Goal: Task Accomplishment & Management: Manage account settings

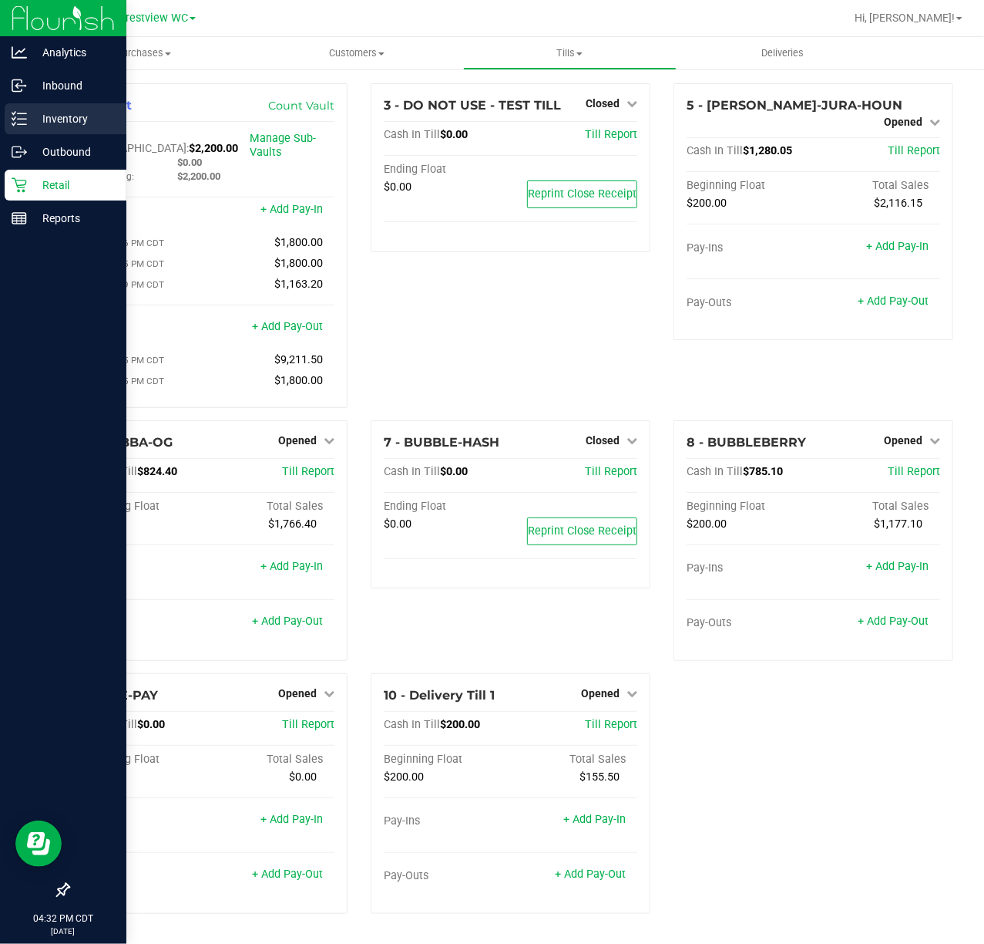
click at [20, 117] on icon at bounding box center [19, 118] width 15 height 15
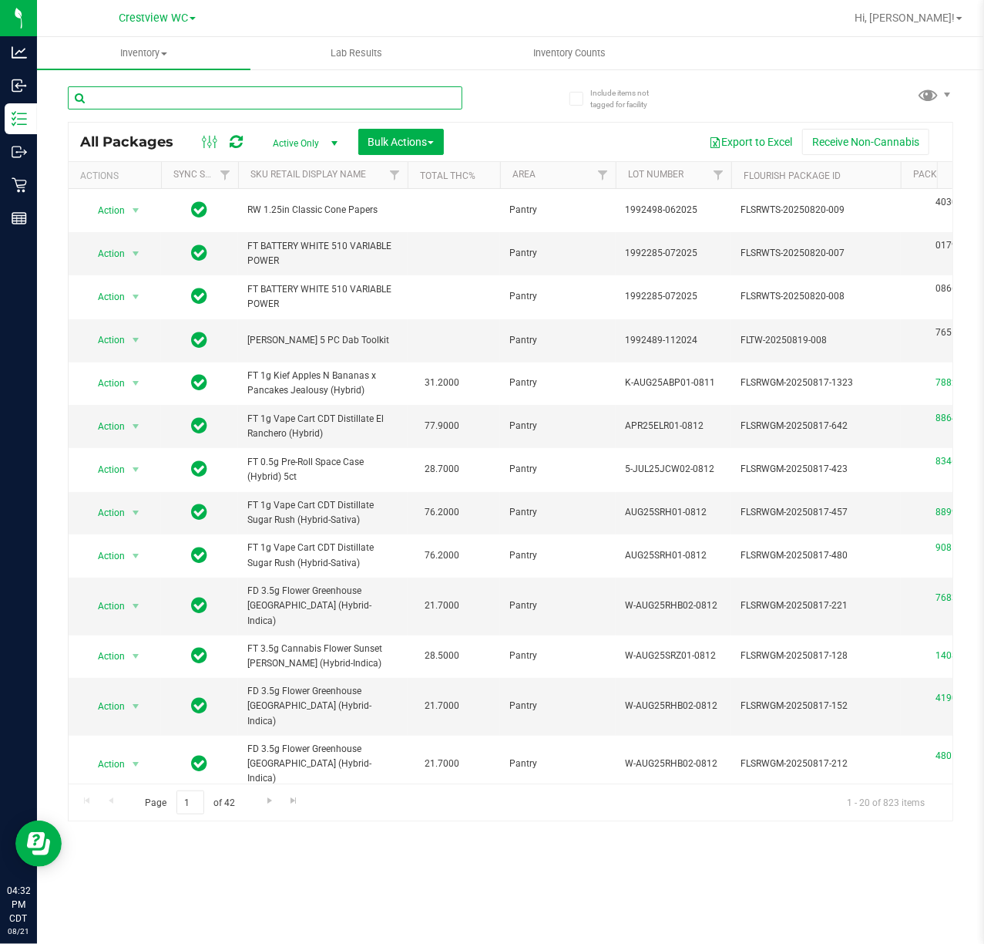
click at [217, 100] on input "text" at bounding box center [265, 97] width 395 height 23
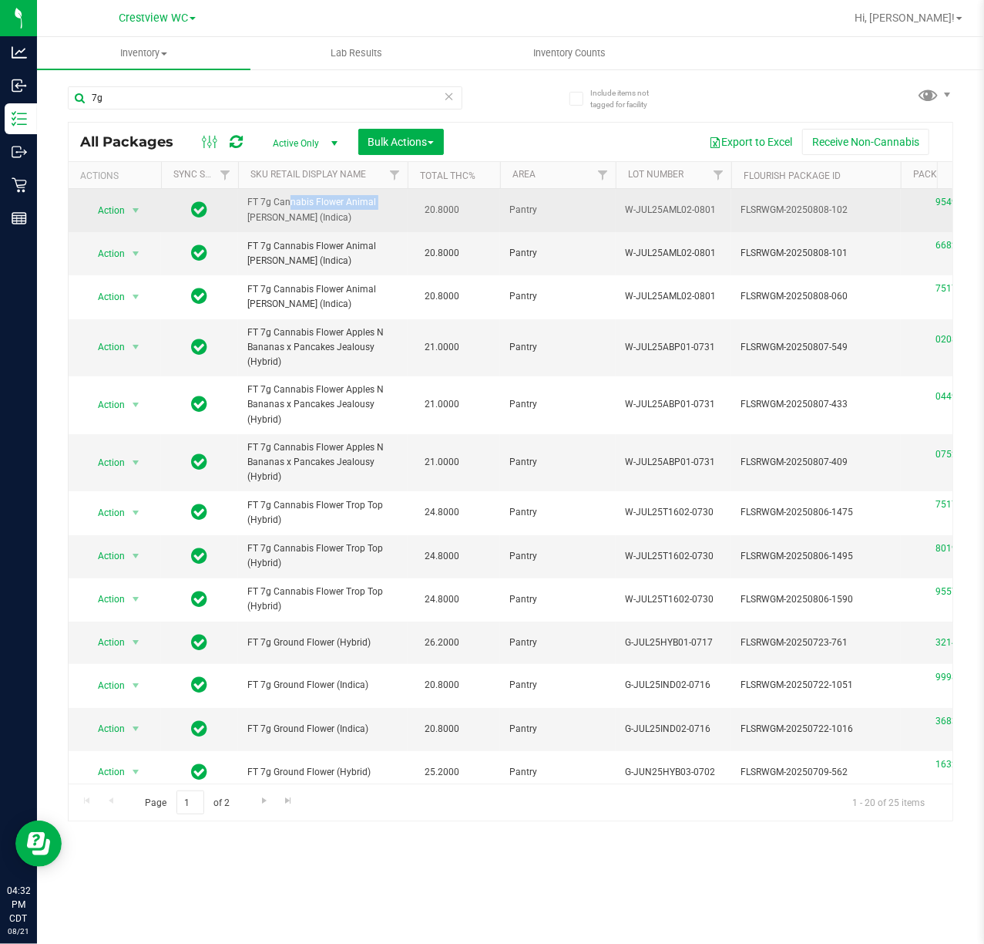
drag, startPoint x: 247, startPoint y: 200, endPoint x: 339, endPoint y: 204, distance: 91.8
click at [339, 204] on span "FT 7g Cannabis Flower Animal [PERSON_NAME] (Indica)" at bounding box center [322, 209] width 151 height 29
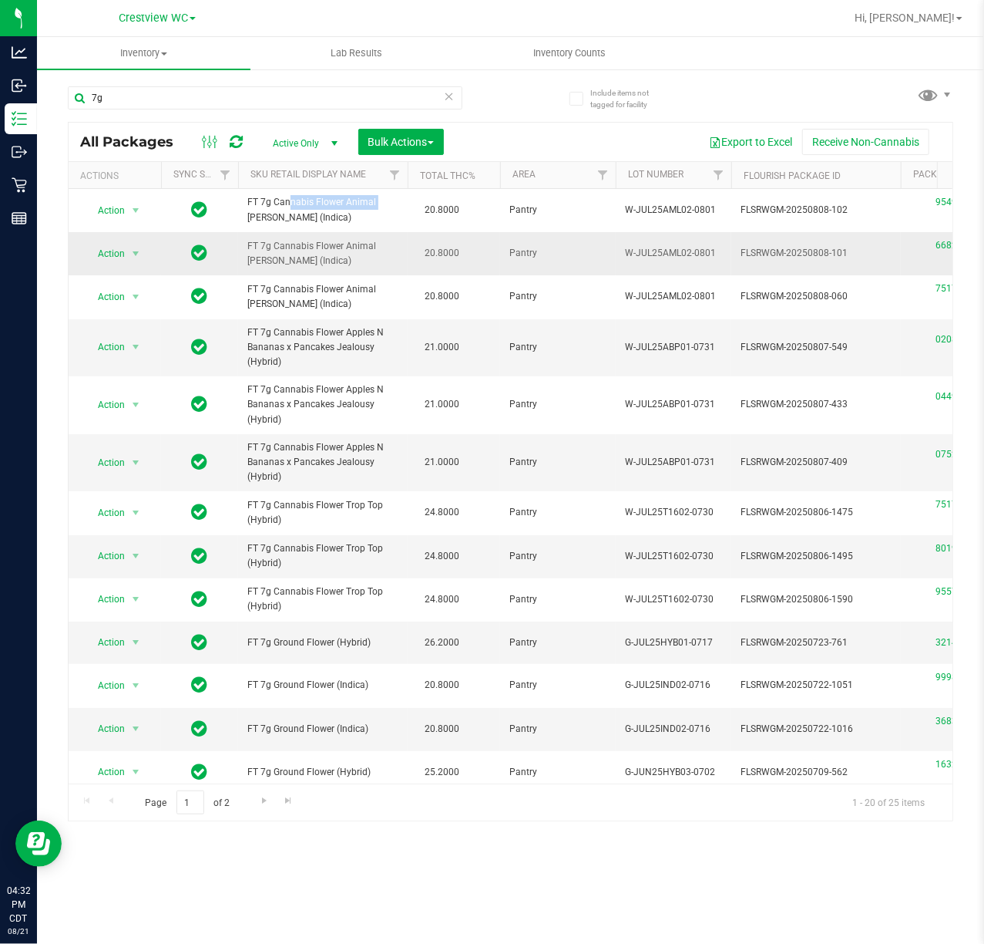
copy span "FT 7g Cannabis [PERSON_NAME]"
click at [250, 93] on input "7g" at bounding box center [265, 97] width 395 height 23
paste input "FT 7g Cannabis [PERSON_NAME]"
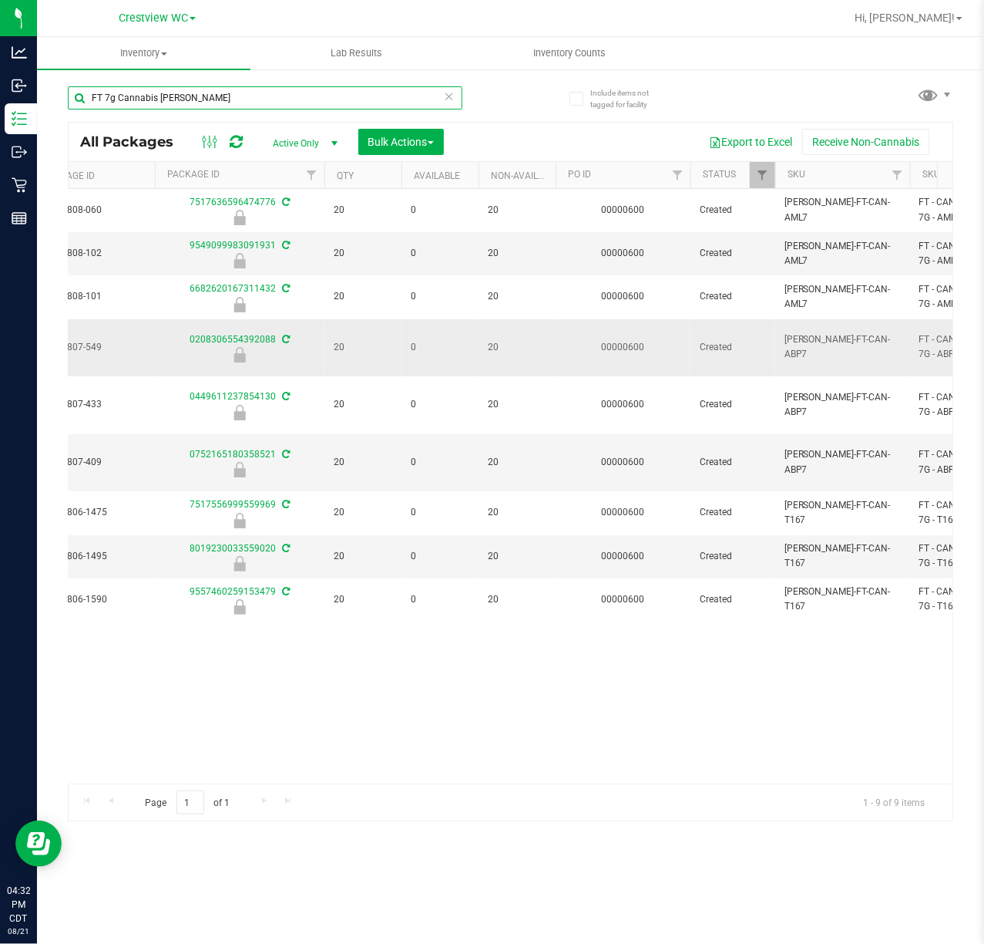
scroll to position [0, 339]
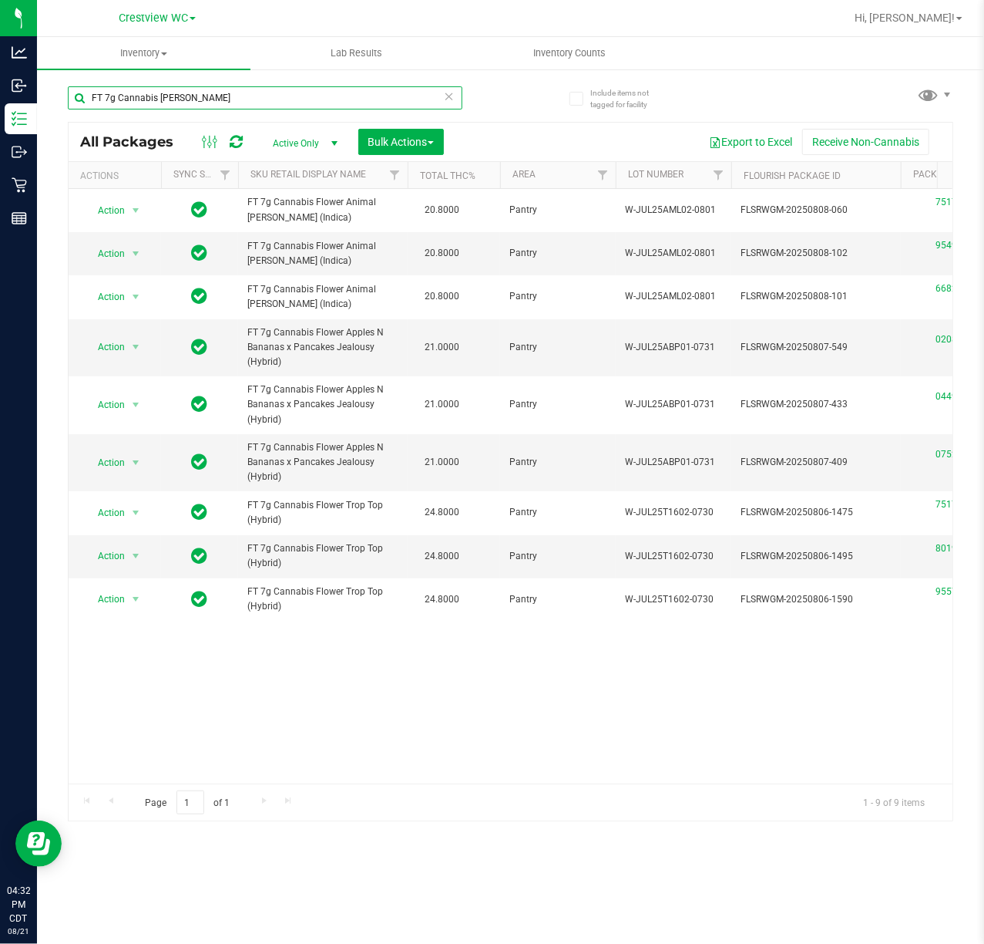
type input "FT 7g Cannabis [PERSON_NAME]"
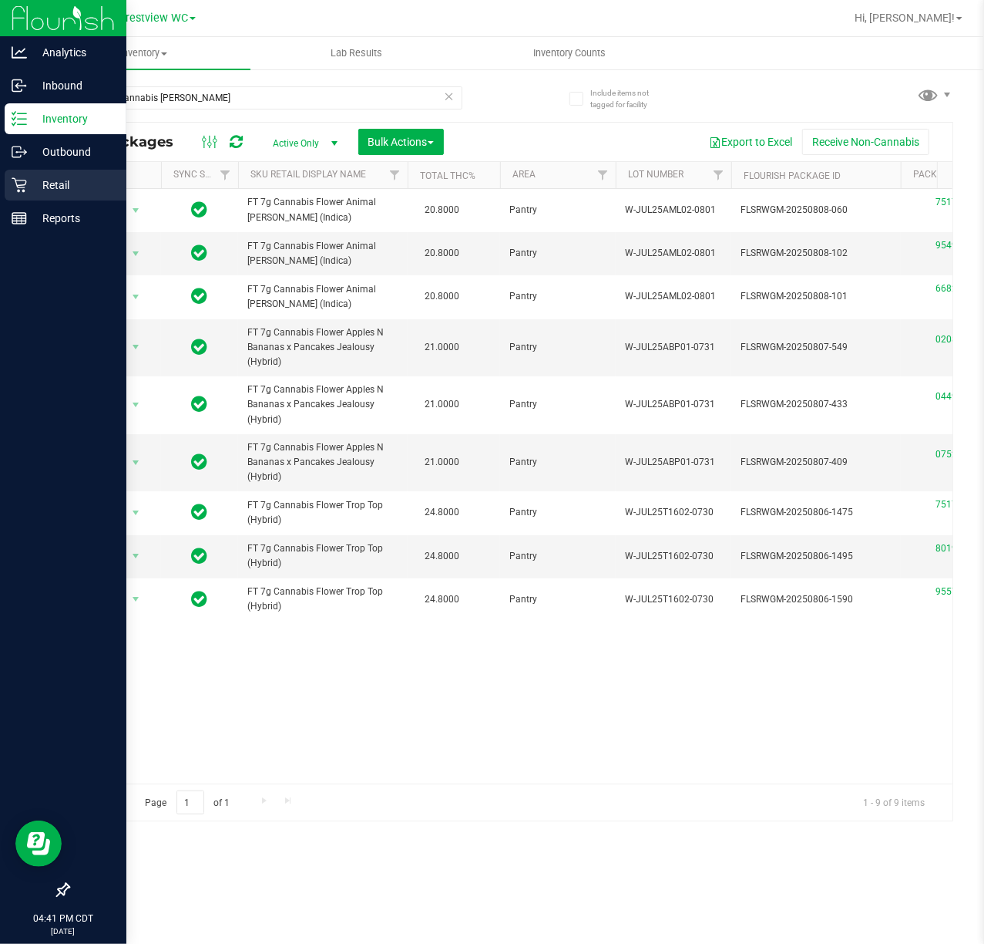
click at [23, 199] on div "Retail" at bounding box center [66, 185] width 122 height 31
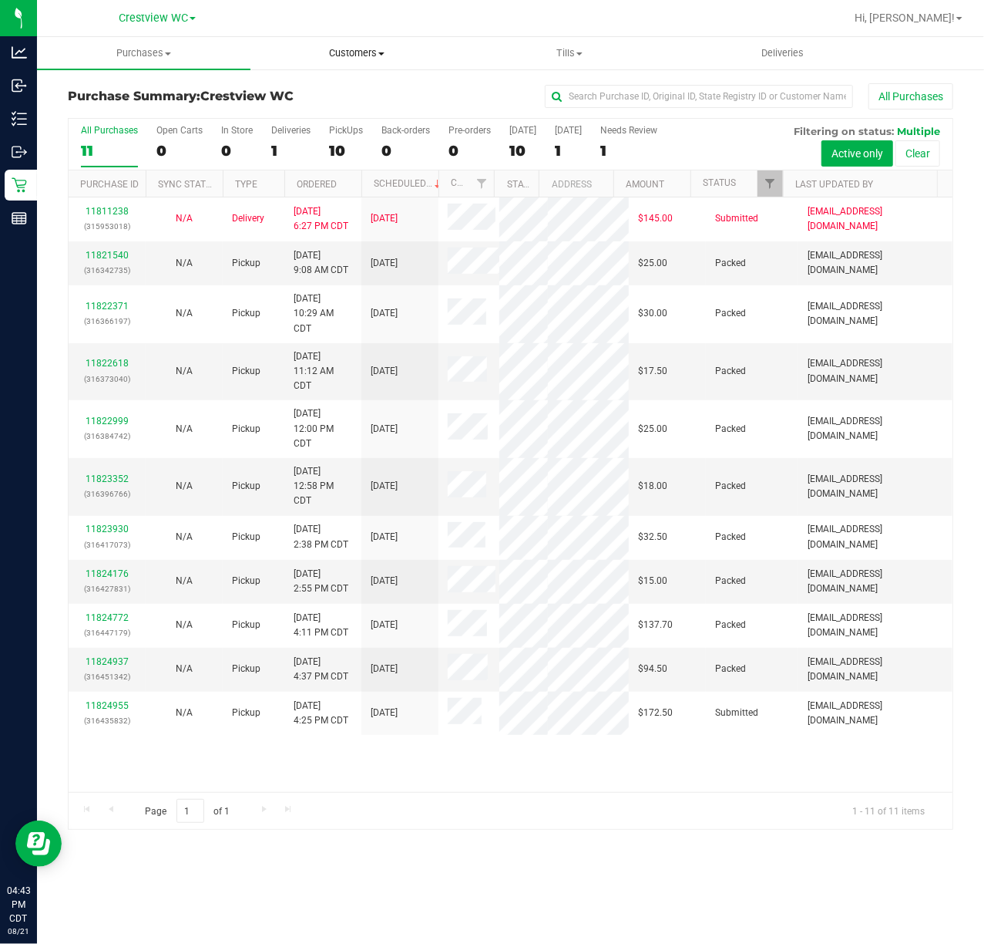
click at [427, 62] on uib-tab-heading "Customers All customers Add a new customer All physicians" at bounding box center [357, 53] width 212 height 31
click at [341, 105] on span "Add a new customer" at bounding box center [323, 111] width 145 height 13
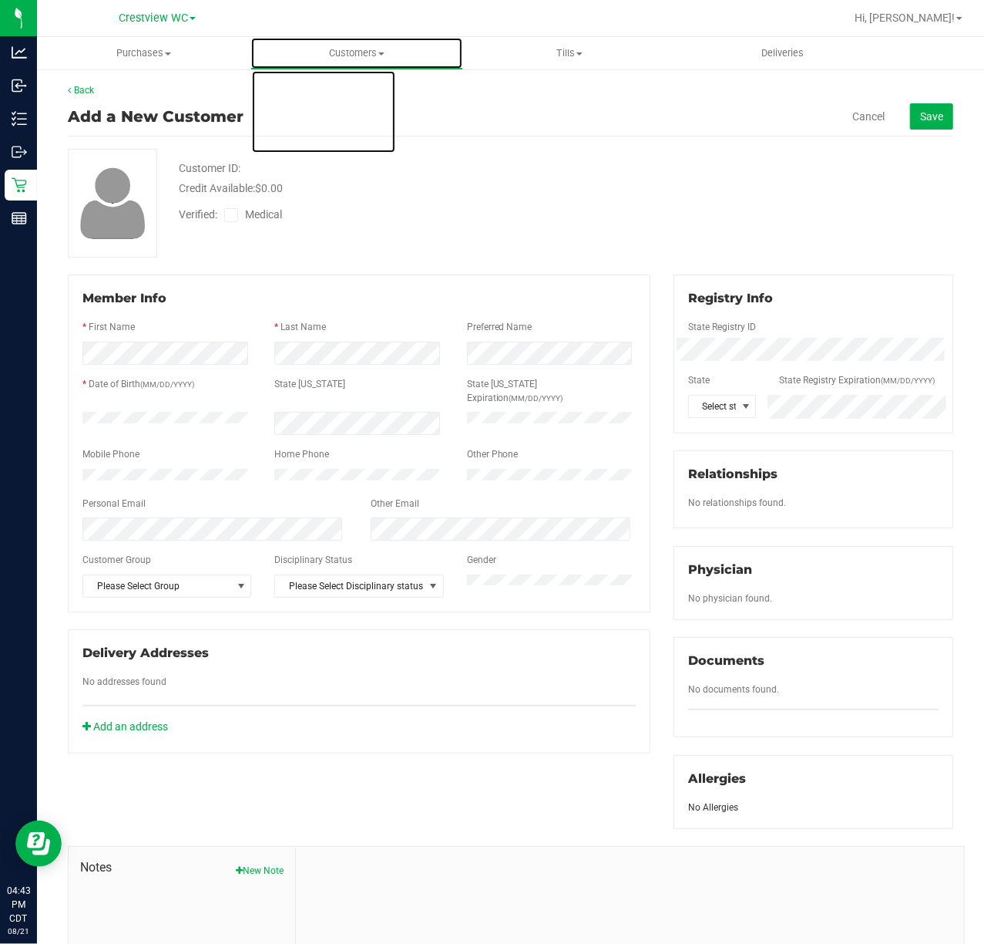
click at [380, 57] on span "Customers" at bounding box center [357, 53] width 212 height 14
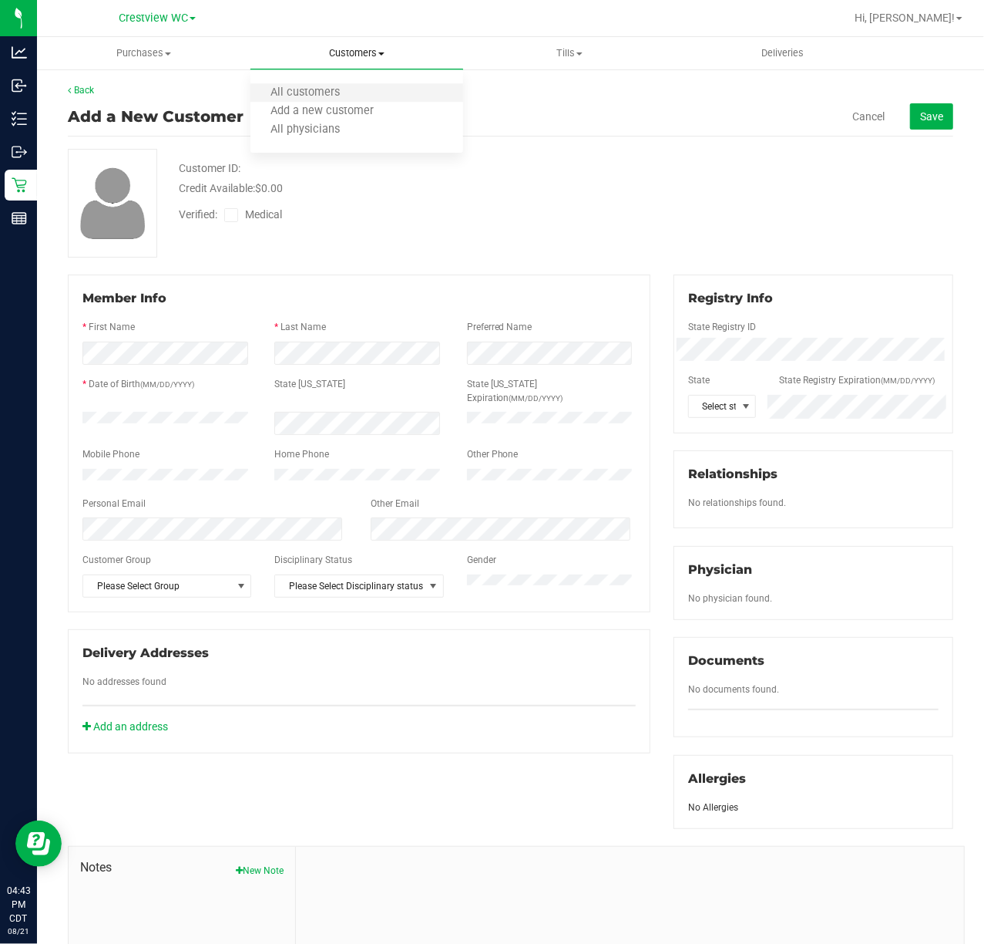
click at [378, 91] on li "All customers" at bounding box center [358, 93] width 214 height 19
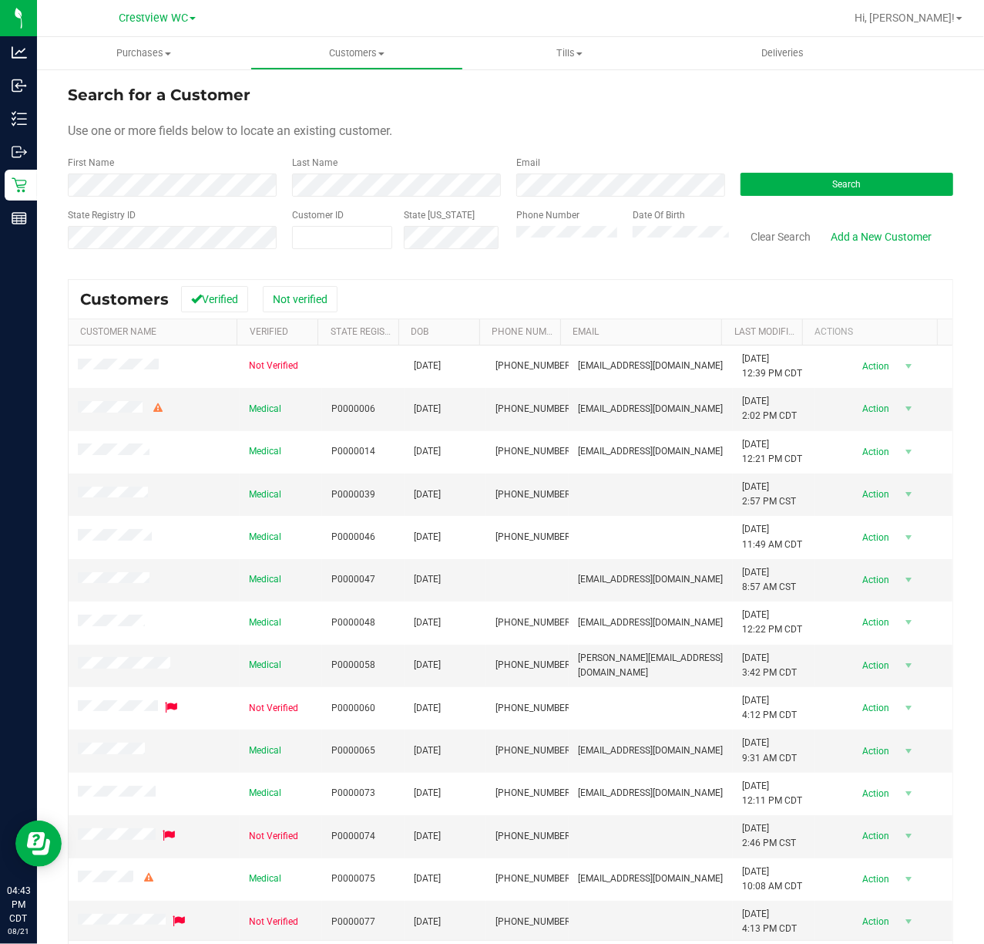
click at [109, 163] on label "First Name" at bounding box center [91, 163] width 46 height 14
click at [122, 183] on div "First Name" at bounding box center [174, 176] width 213 height 41
click at [122, 197] on form "Search for a Customer Use one or more fields below to locate an existing custom…" at bounding box center [511, 173] width 886 height 180
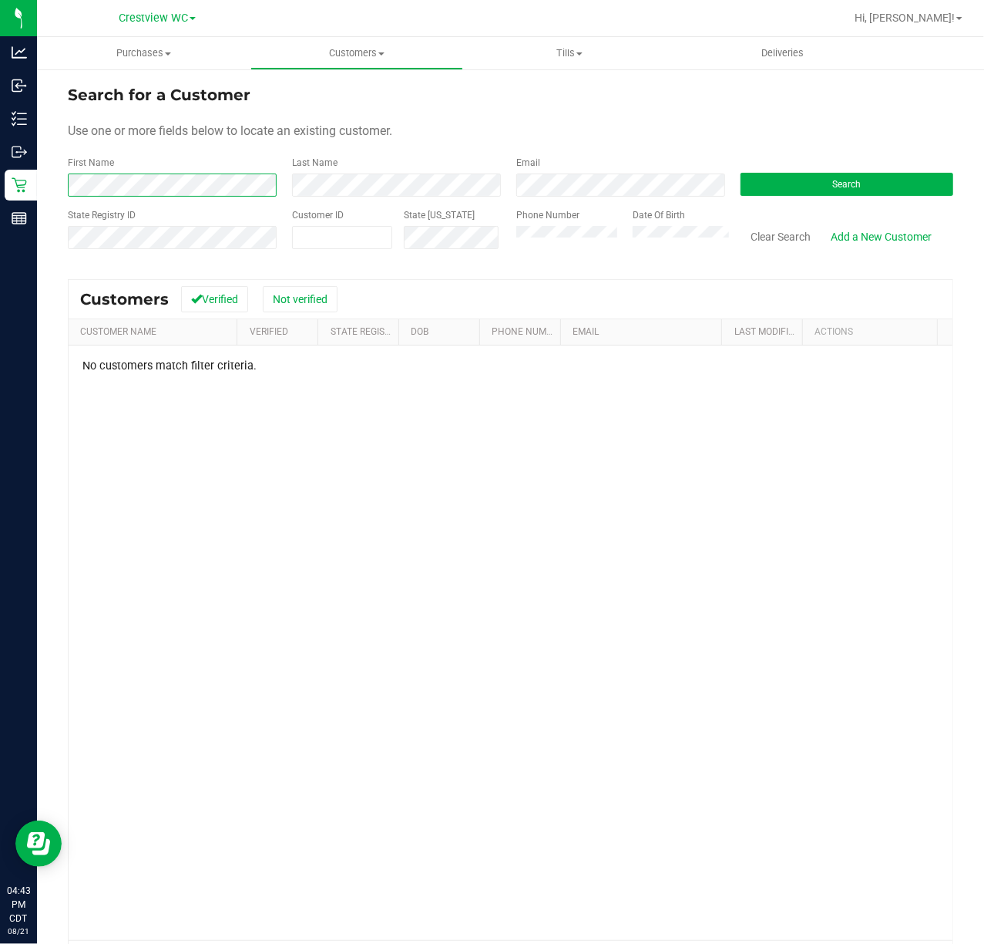
click at [62, 207] on div "Search for a Customer Use one or more fields below to locate an existing custom…" at bounding box center [510, 530] width 947 height 925
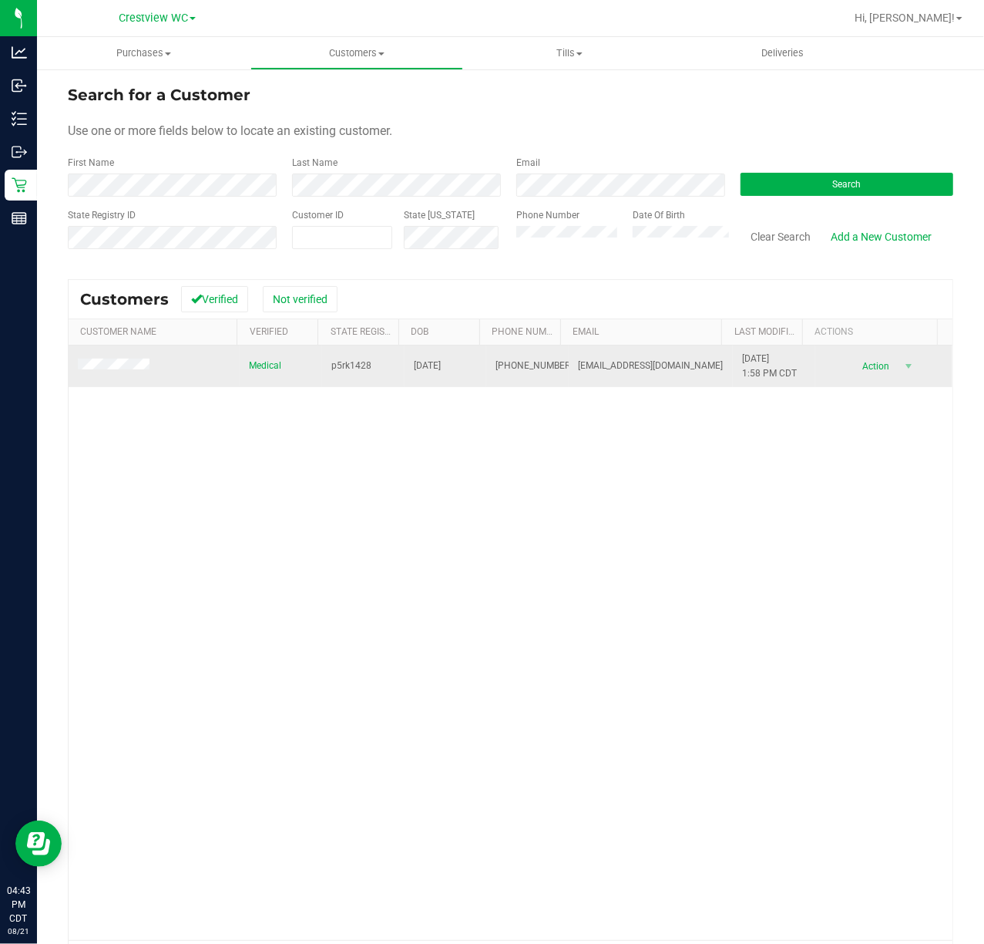
click at [99, 359] on span at bounding box center [116, 366] width 76 height 16
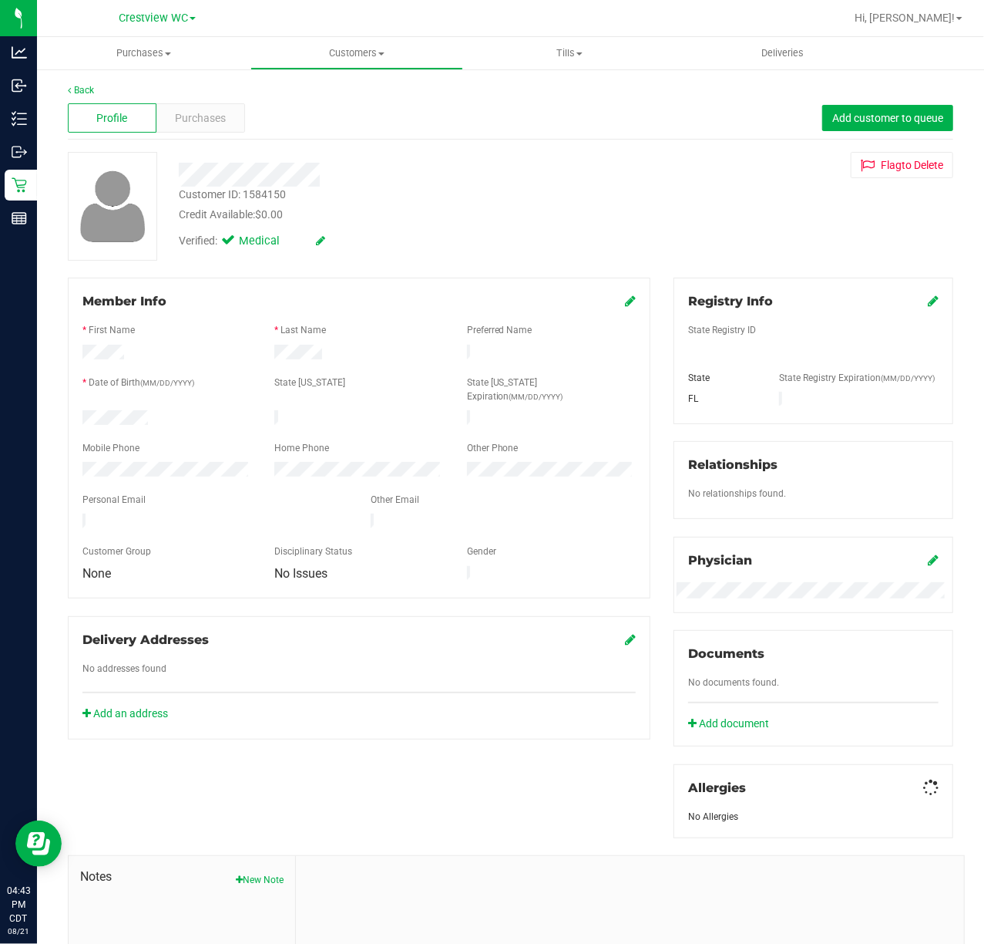
click at [211, 146] on div "Back Profile Purchases Add customer to queue Customer ID: 1584150 Credit Availa…" at bounding box center [511, 573] width 886 height 980
click at [207, 137] on div "Profile Purchases Add customer to queue" at bounding box center [511, 118] width 886 height 42
click at [202, 137] on div "Profile Purchases Add customer to queue" at bounding box center [511, 118] width 886 height 42
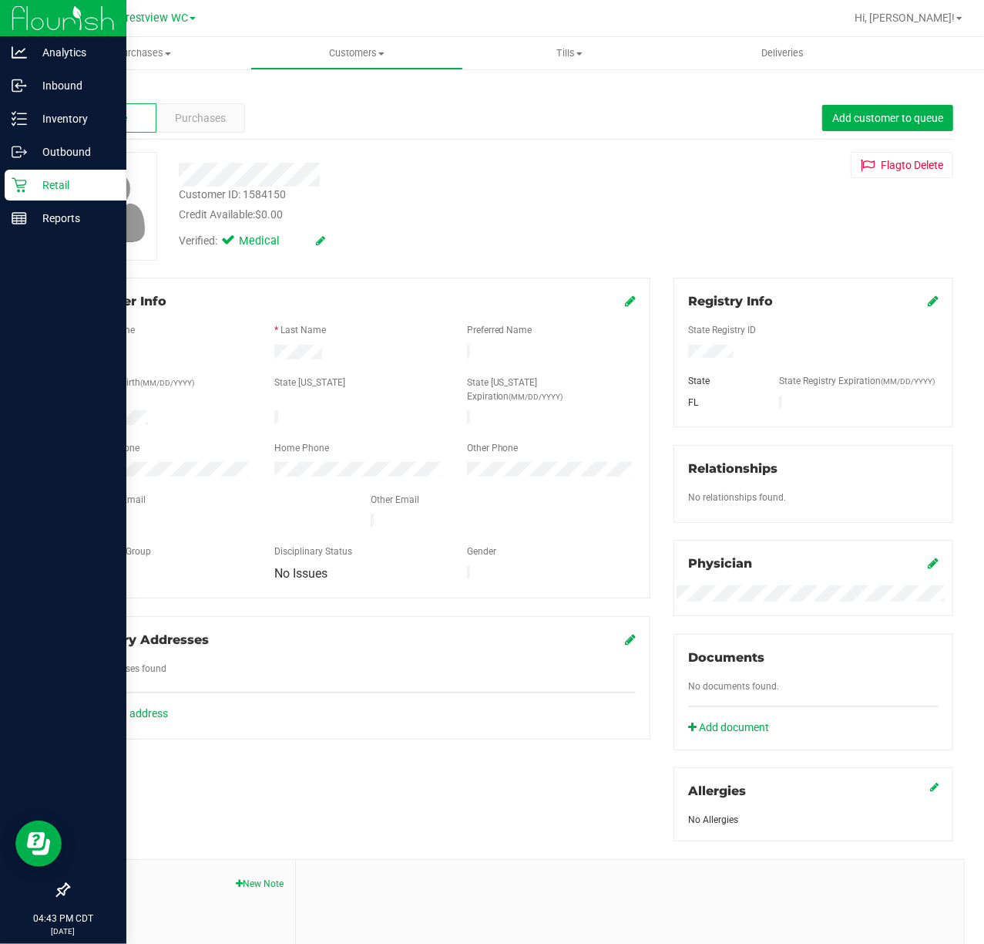
click at [11, 200] on link "Retail" at bounding box center [63, 186] width 126 height 33
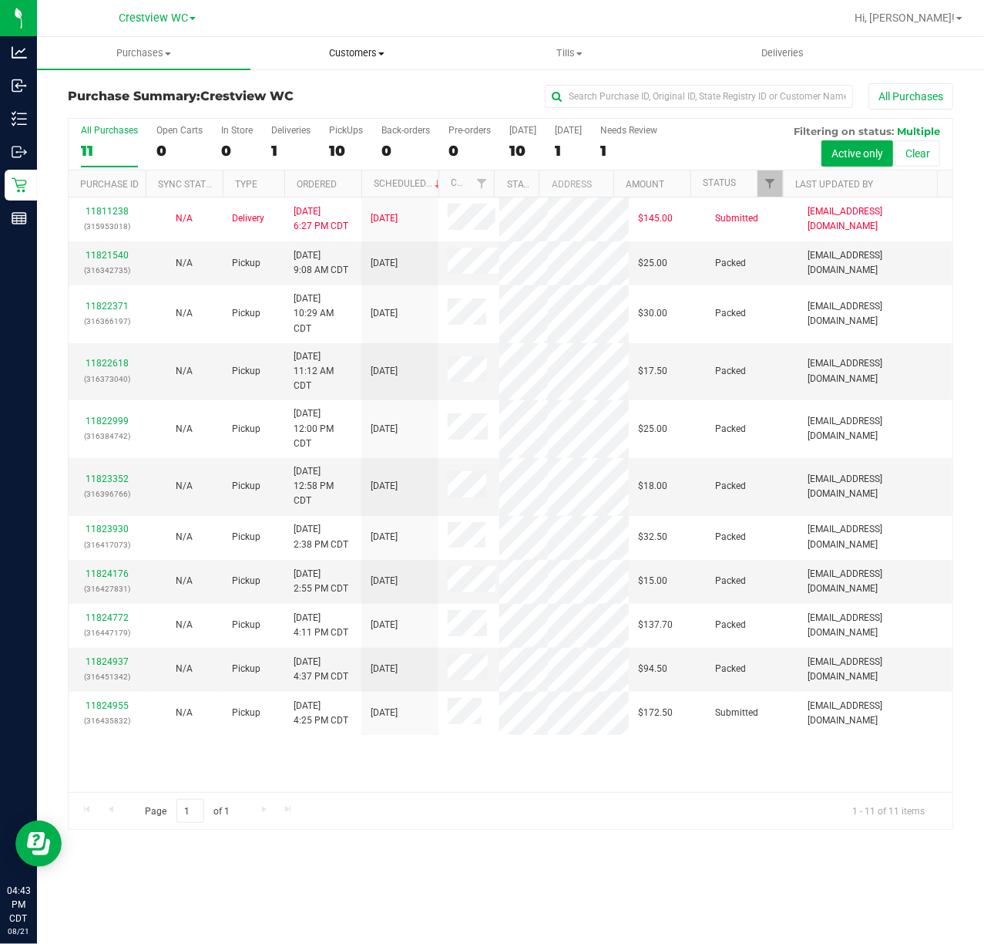
click at [312, 52] on span "Customers" at bounding box center [357, 53] width 212 height 14
click at [313, 93] on span "All customers" at bounding box center [306, 92] width 111 height 13
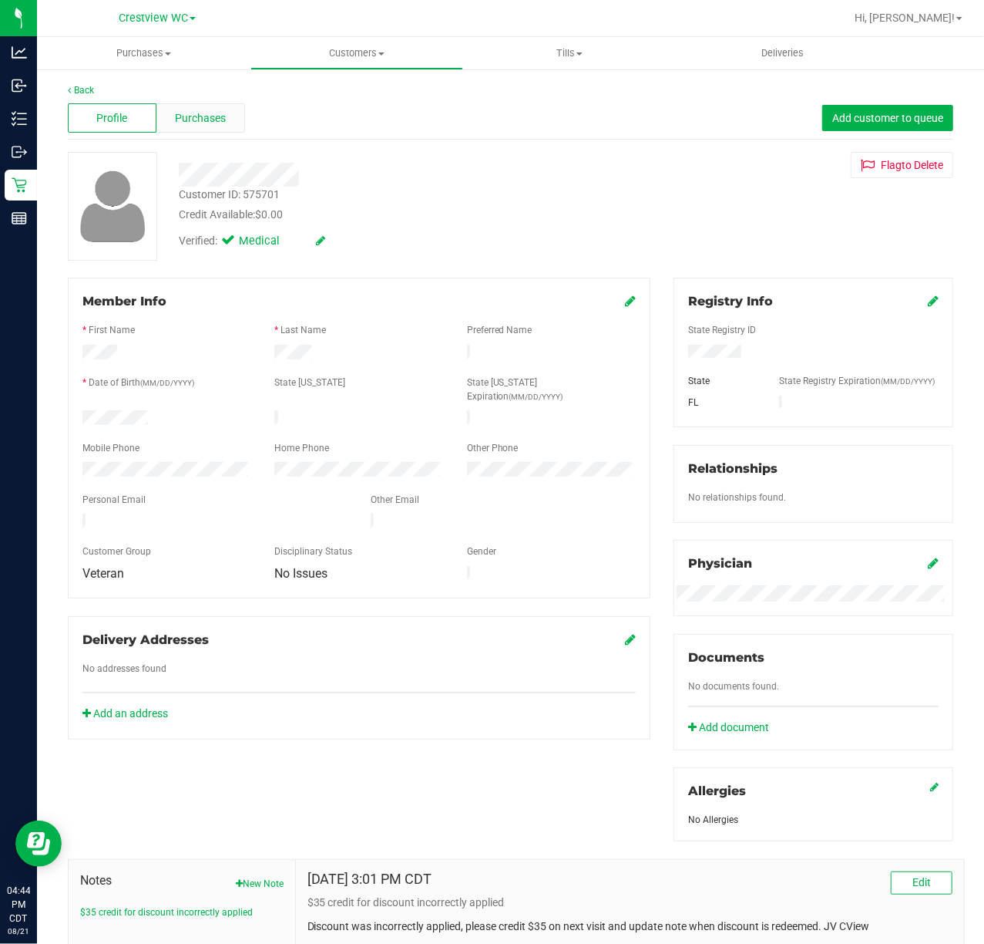
click at [202, 121] on span "Purchases" at bounding box center [200, 118] width 51 height 16
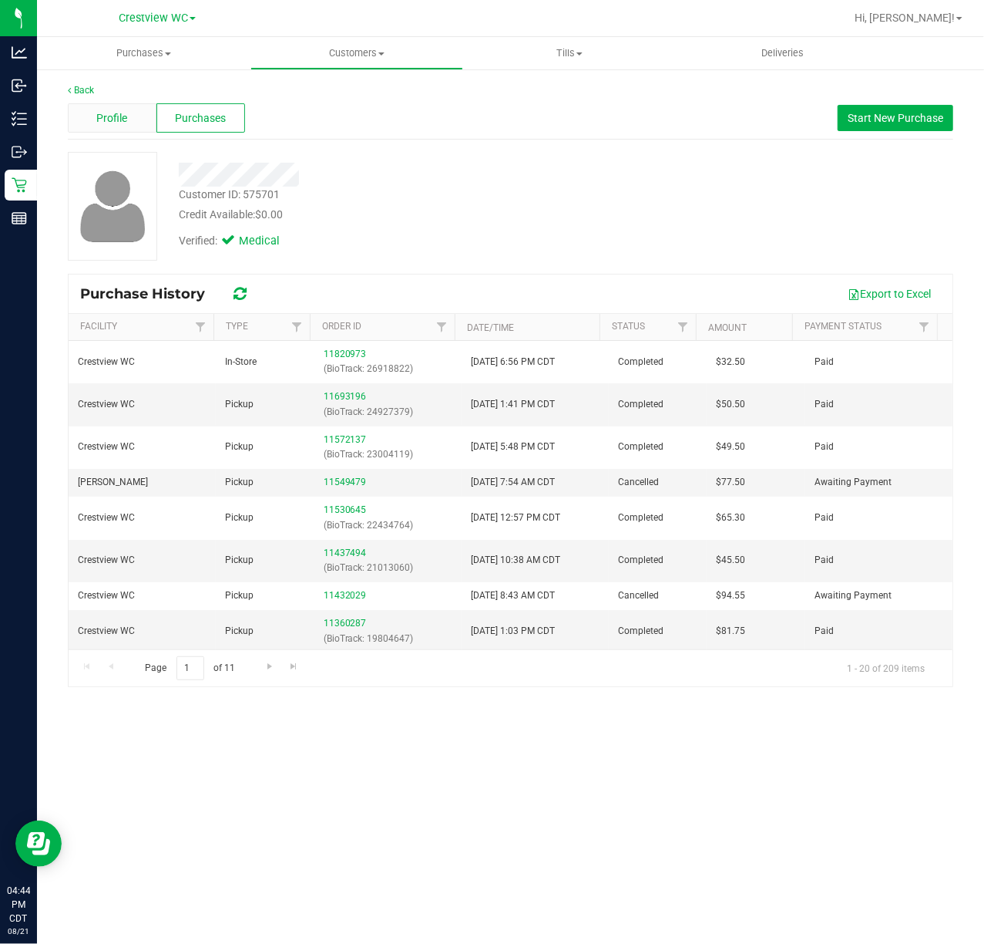
click at [134, 109] on div "Profile" at bounding box center [112, 117] width 89 height 29
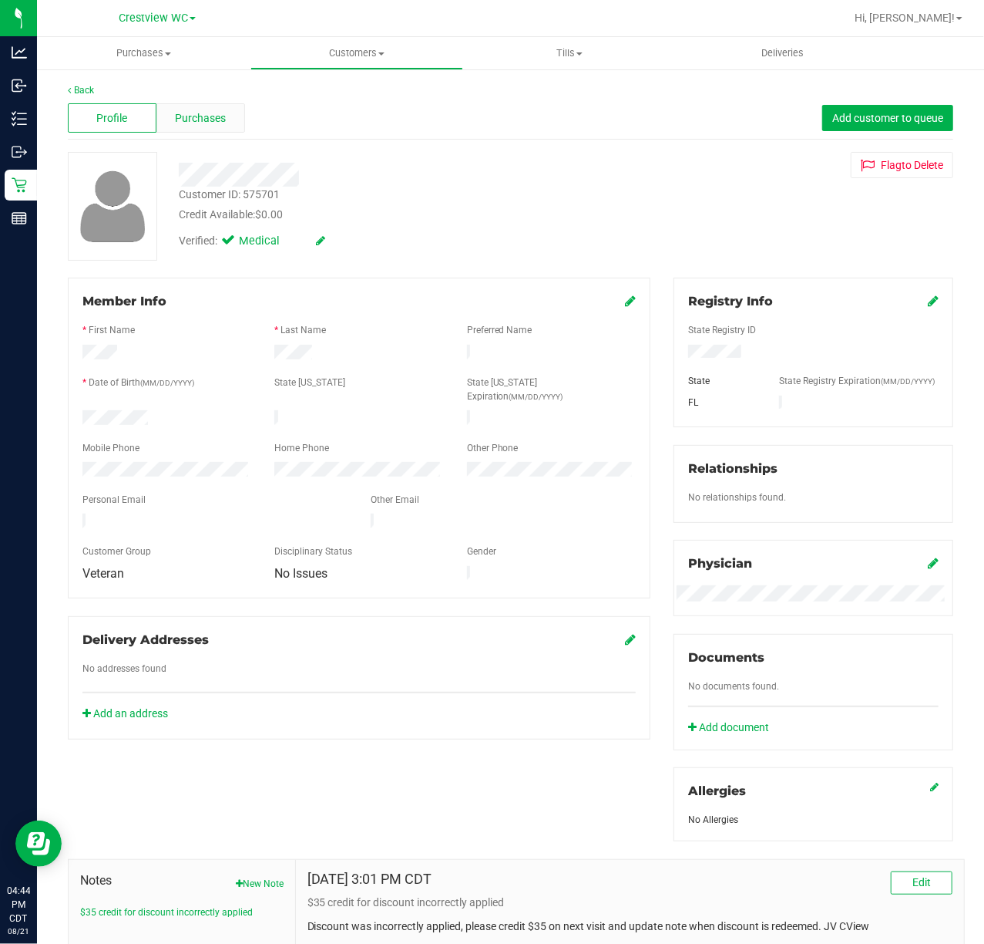
click at [220, 106] on div "Purchases" at bounding box center [200, 117] width 89 height 29
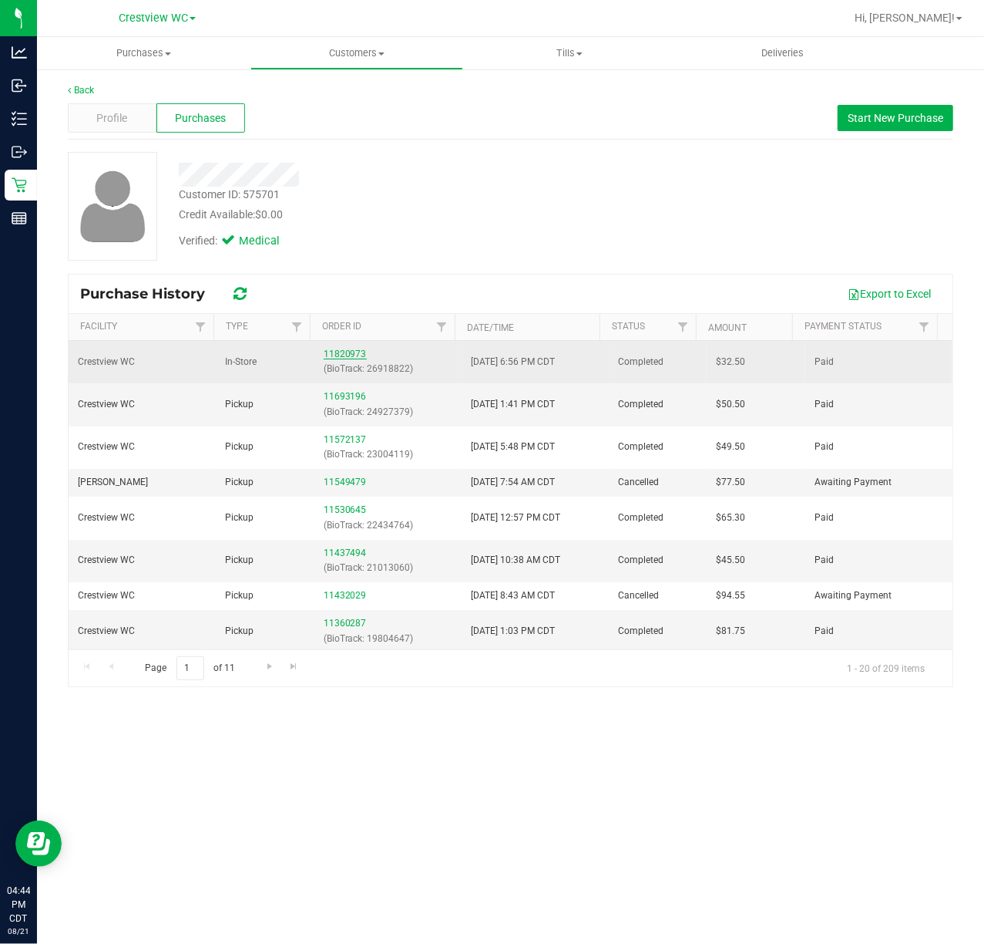
click at [356, 356] on link "11820973" at bounding box center [345, 353] width 43 height 11
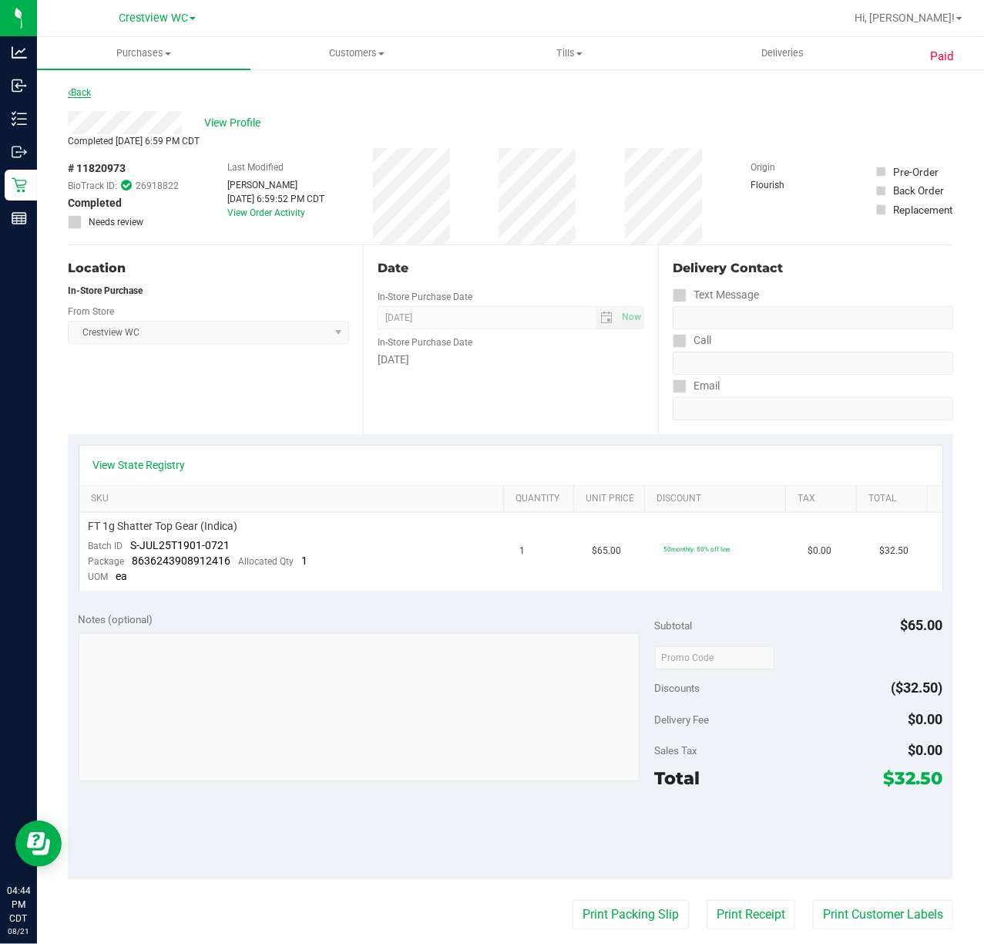
click at [85, 89] on link "Back" at bounding box center [79, 92] width 23 height 11
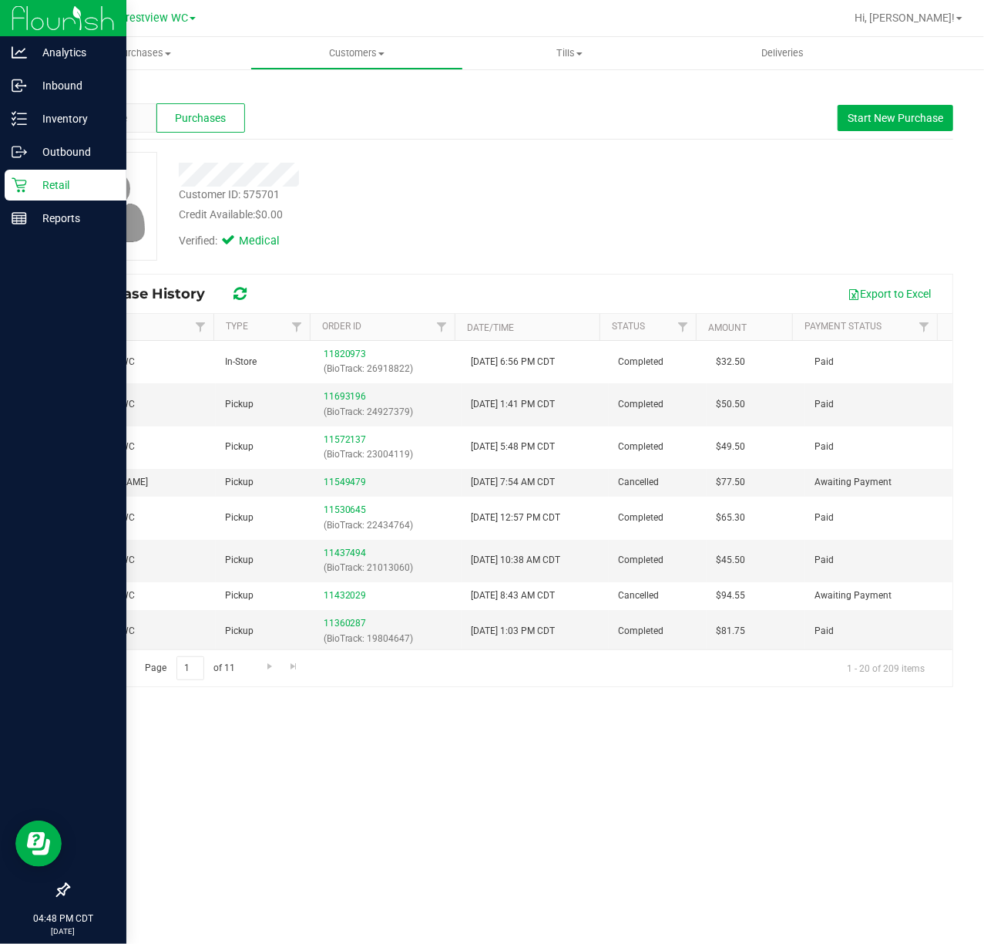
click at [34, 183] on p "Retail" at bounding box center [73, 185] width 93 height 19
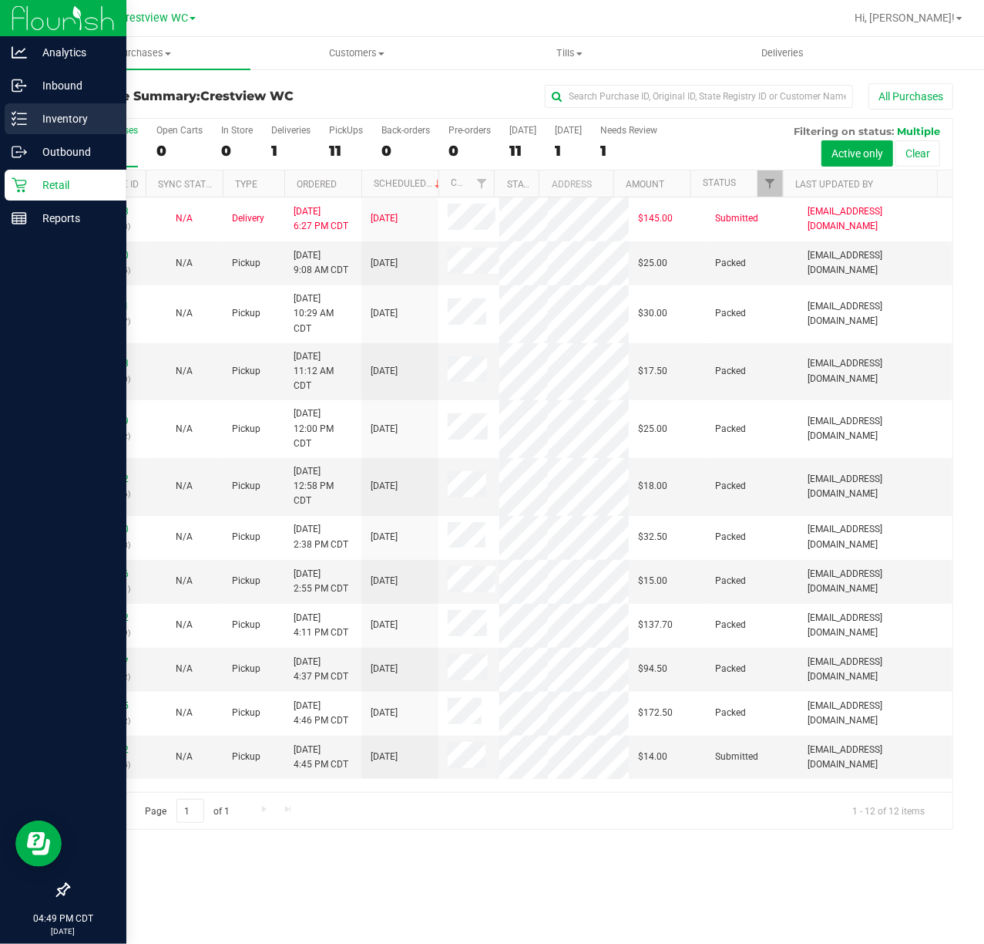
click at [29, 124] on p "Inventory" at bounding box center [73, 118] width 93 height 19
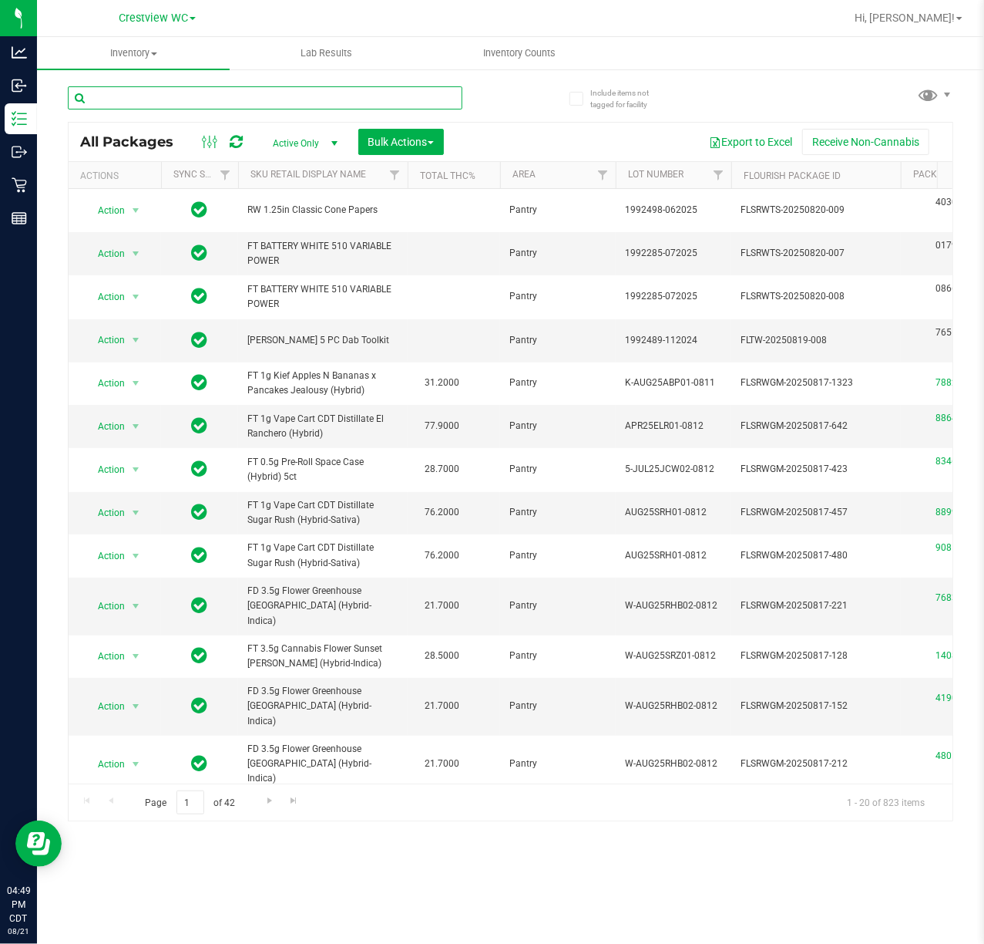
click at [163, 106] on input "text" at bounding box center [265, 97] width 395 height 23
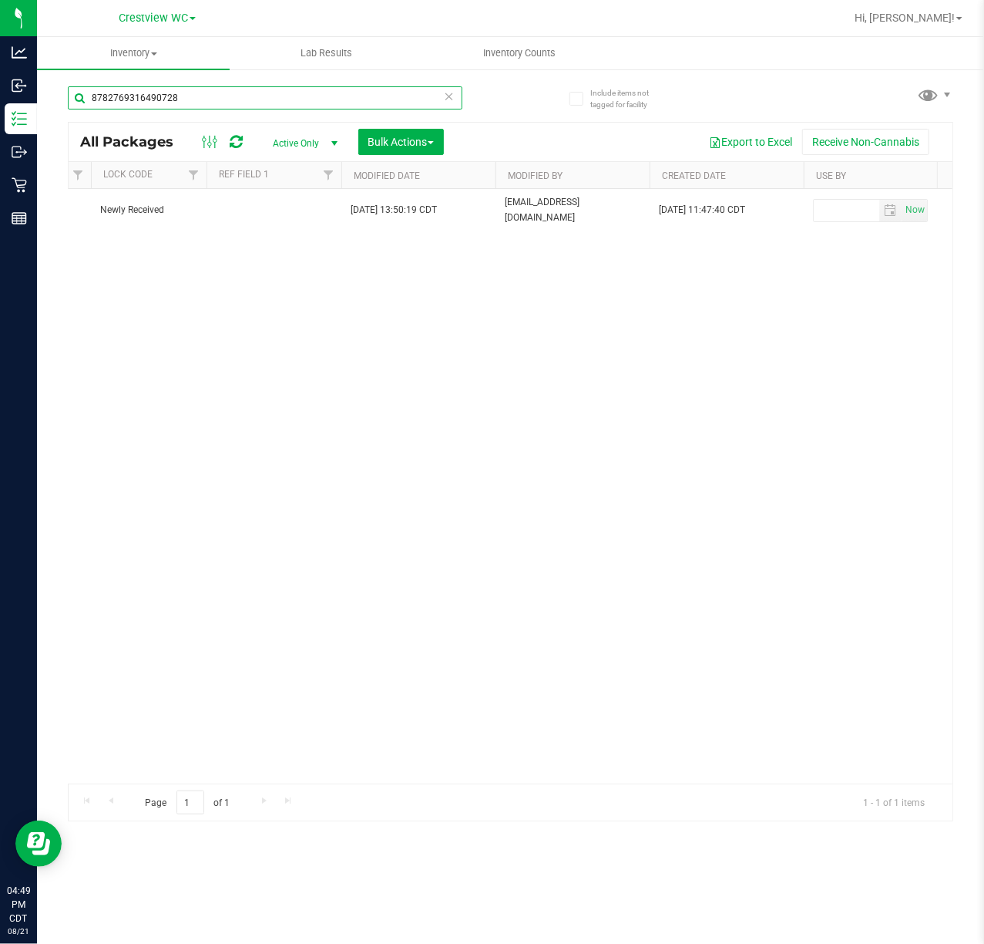
scroll to position [0, 1637]
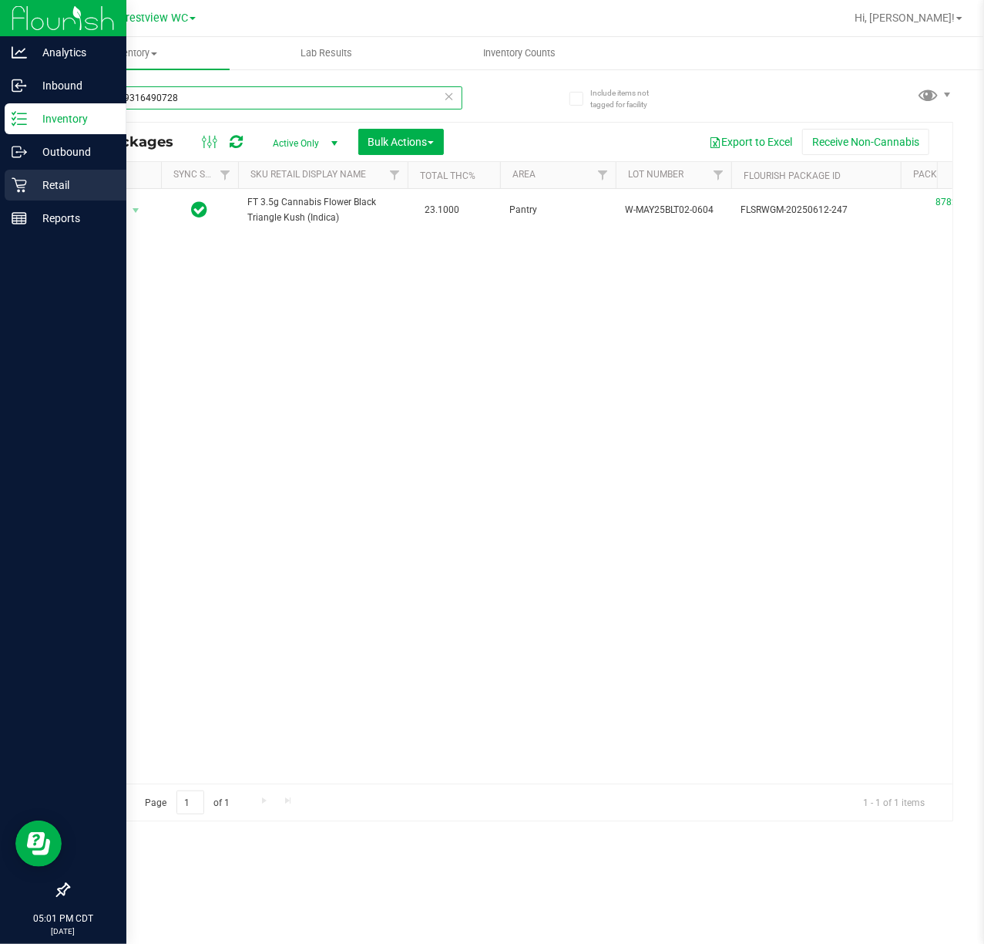
type input "8782769316490728"
click at [48, 189] on p "Retail" at bounding box center [73, 185] width 93 height 19
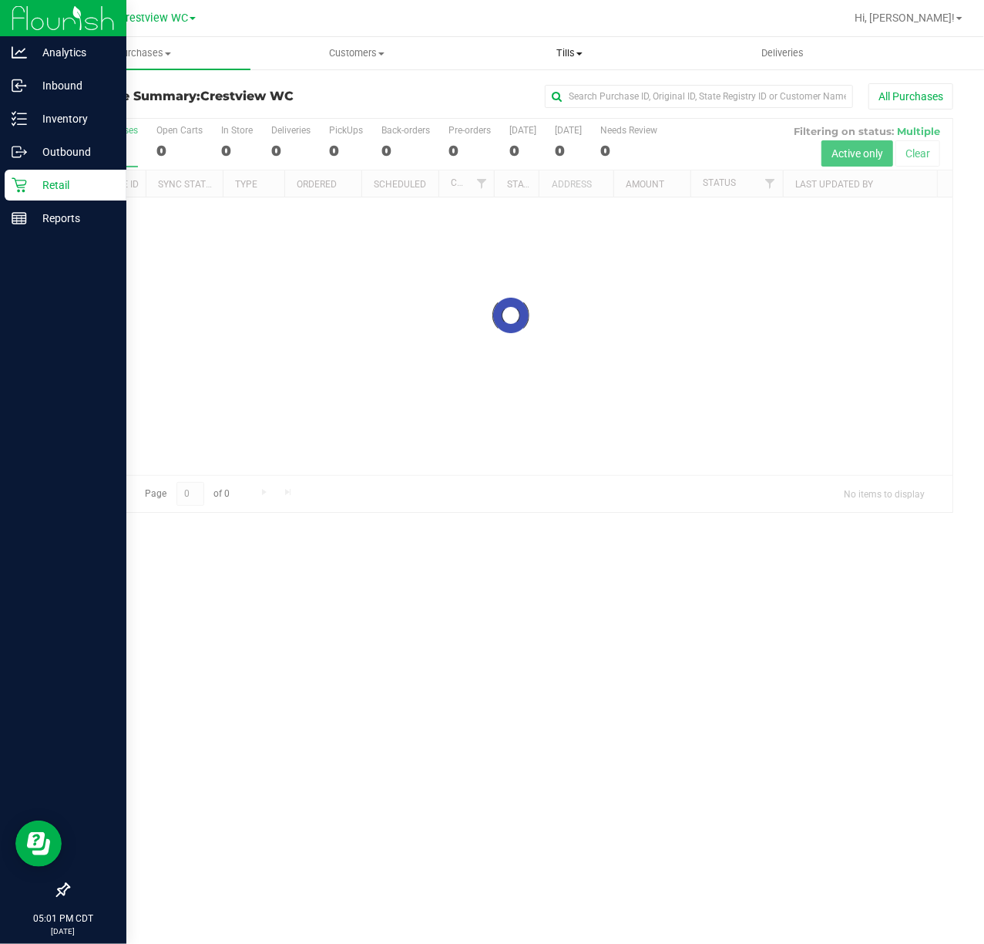
click at [574, 40] on uib-tab-heading "Tills Manage tills Reconcile e-payments" at bounding box center [570, 53] width 212 height 31
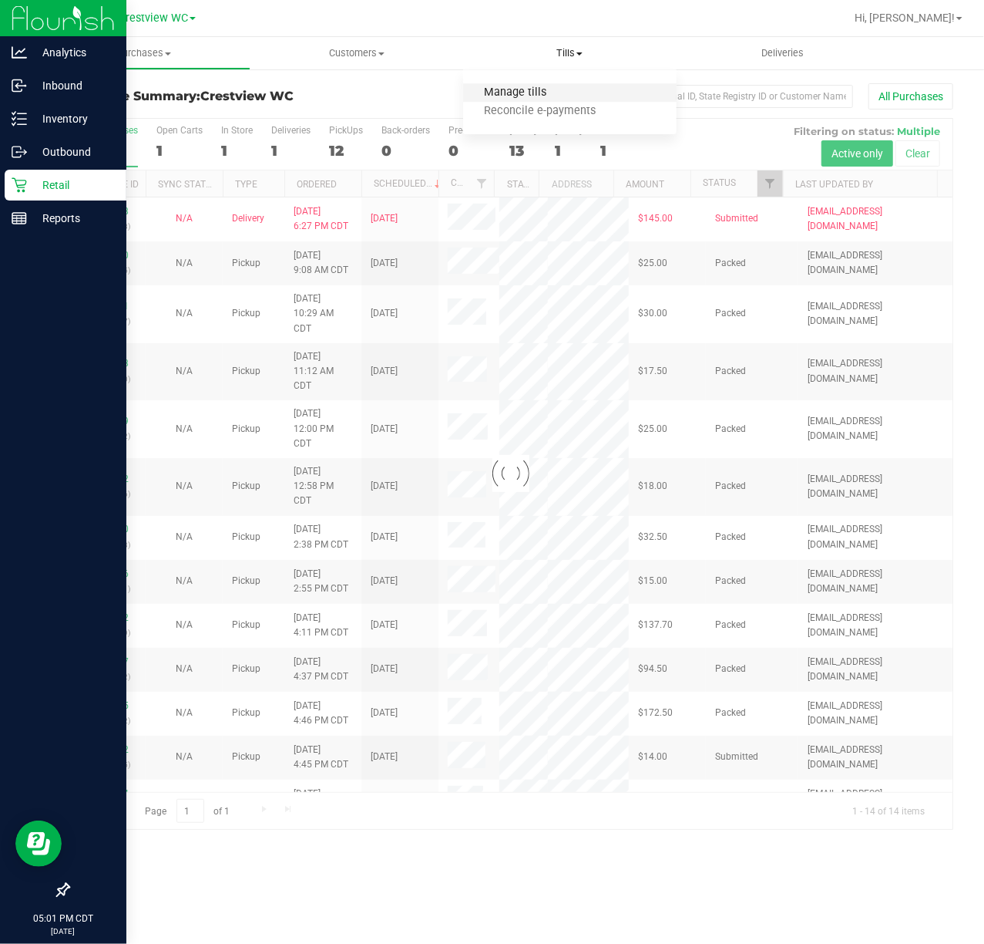
click at [552, 89] on span "Manage tills" at bounding box center [515, 92] width 104 height 13
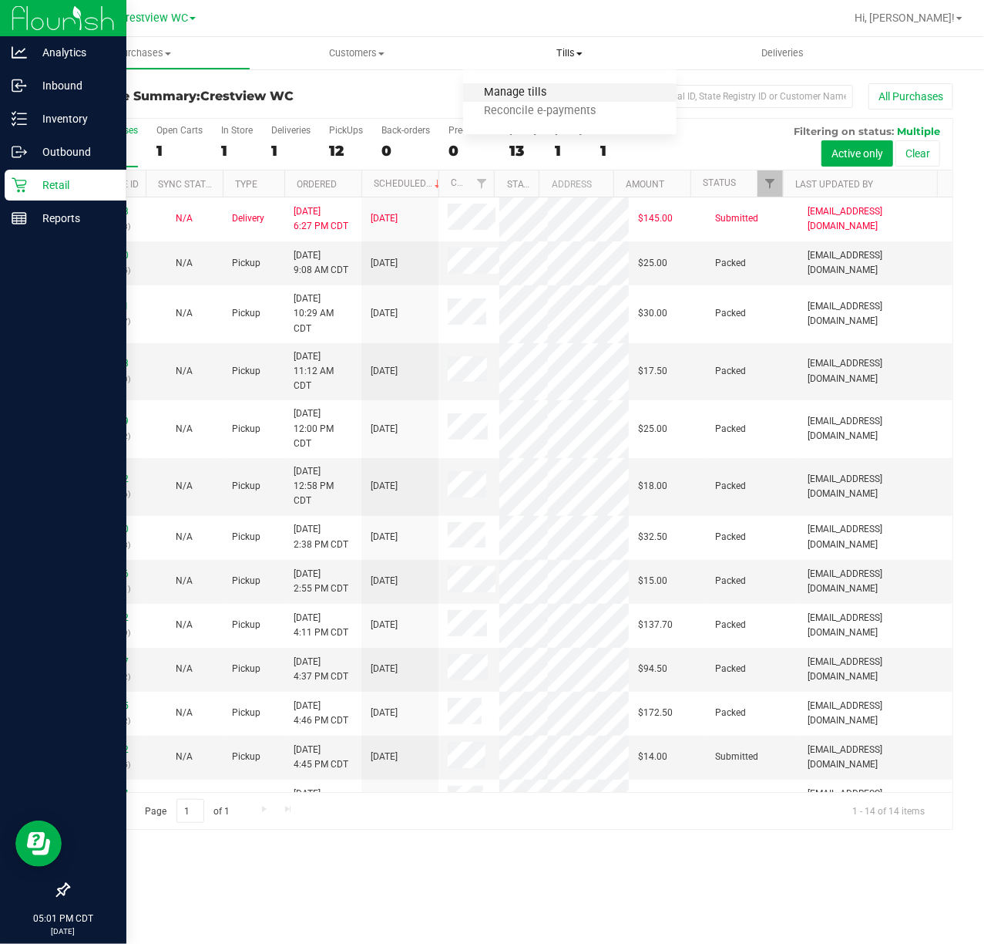
click at [561, 90] on span "Manage tills" at bounding box center [515, 92] width 104 height 13
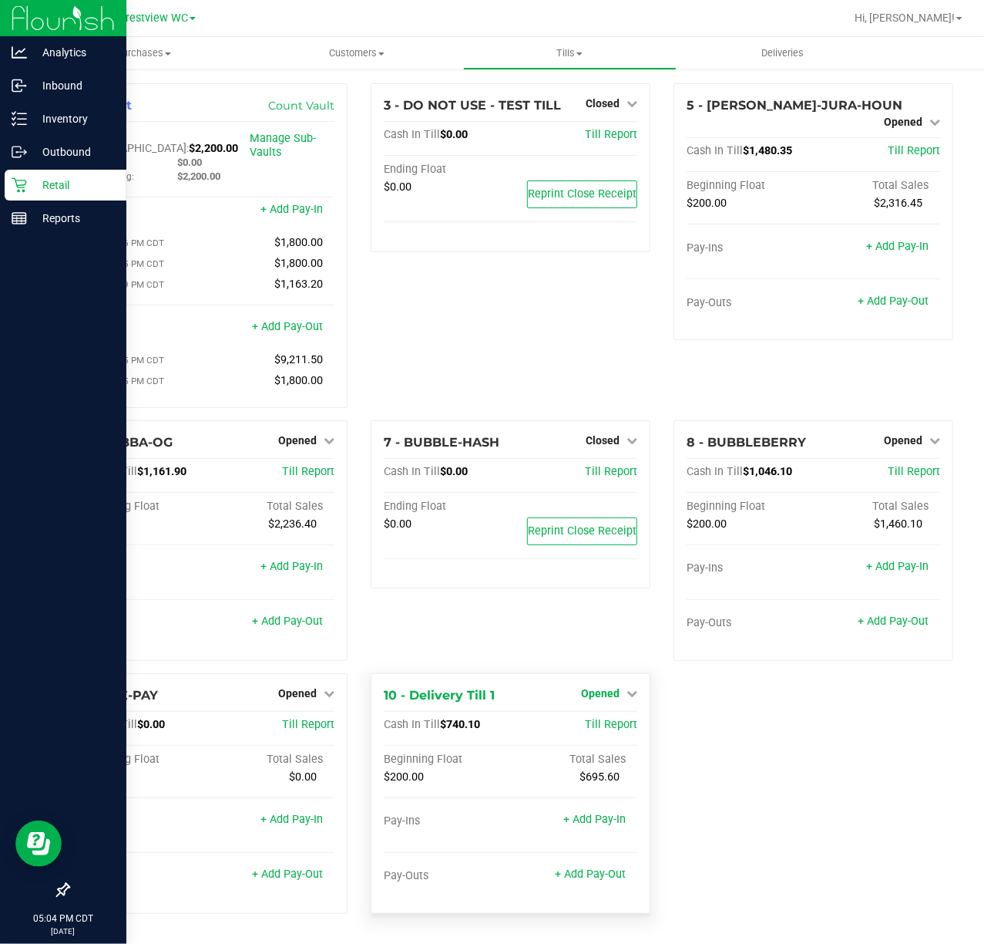
click at [591, 687] on span "Opened" at bounding box center [600, 693] width 39 height 12
click at [617, 719] on link "Close Till" at bounding box center [603, 724] width 42 height 12
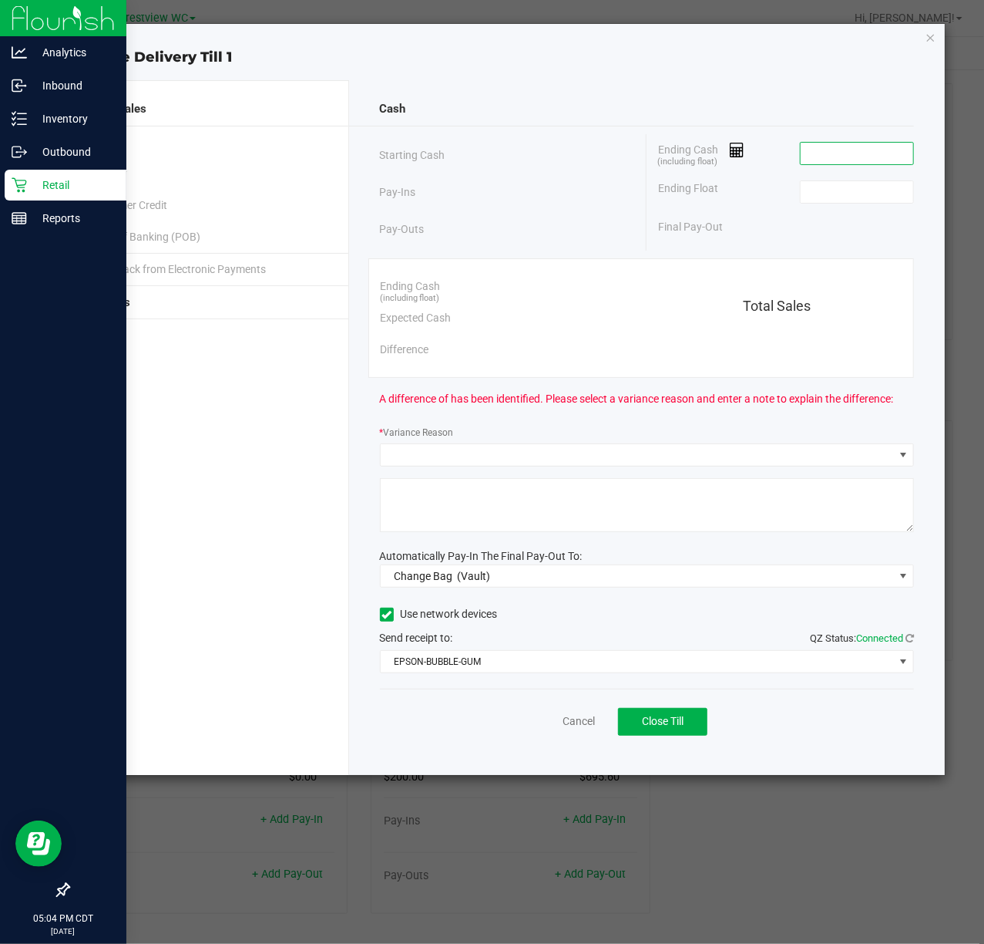
click at [873, 148] on input at bounding box center [857, 154] width 113 height 22
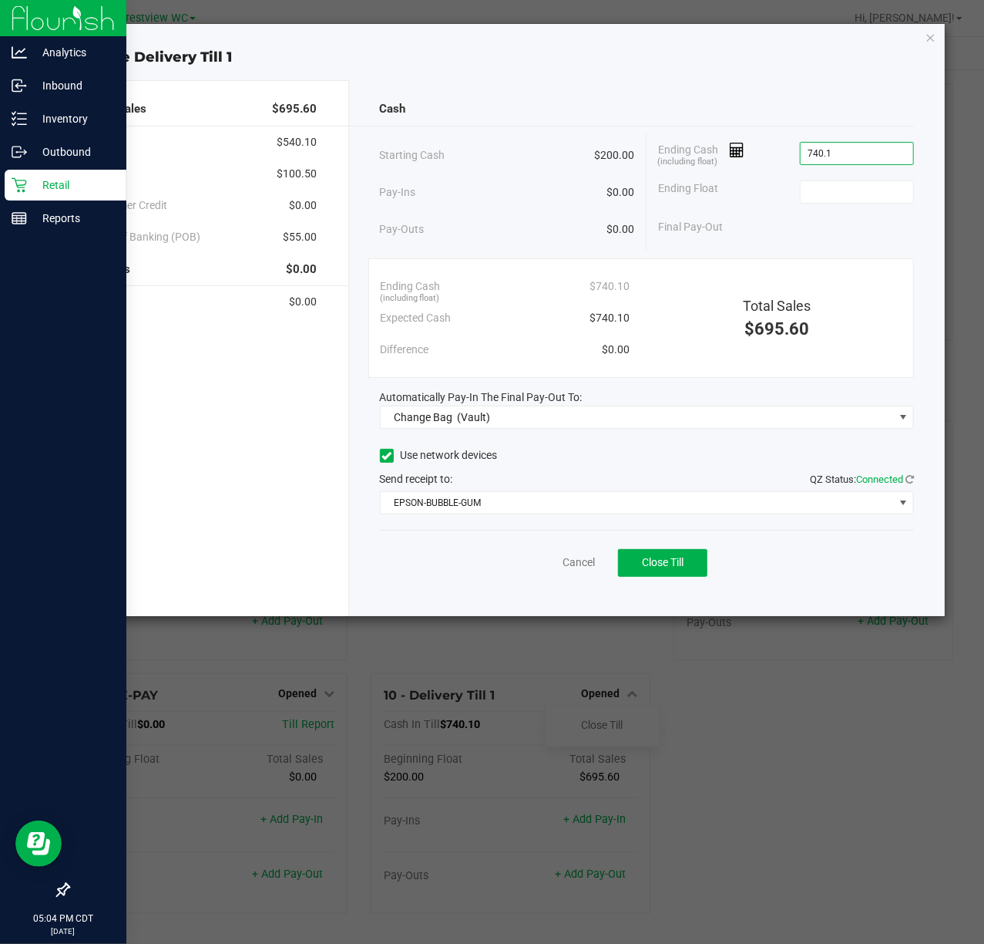
type input "$740.10"
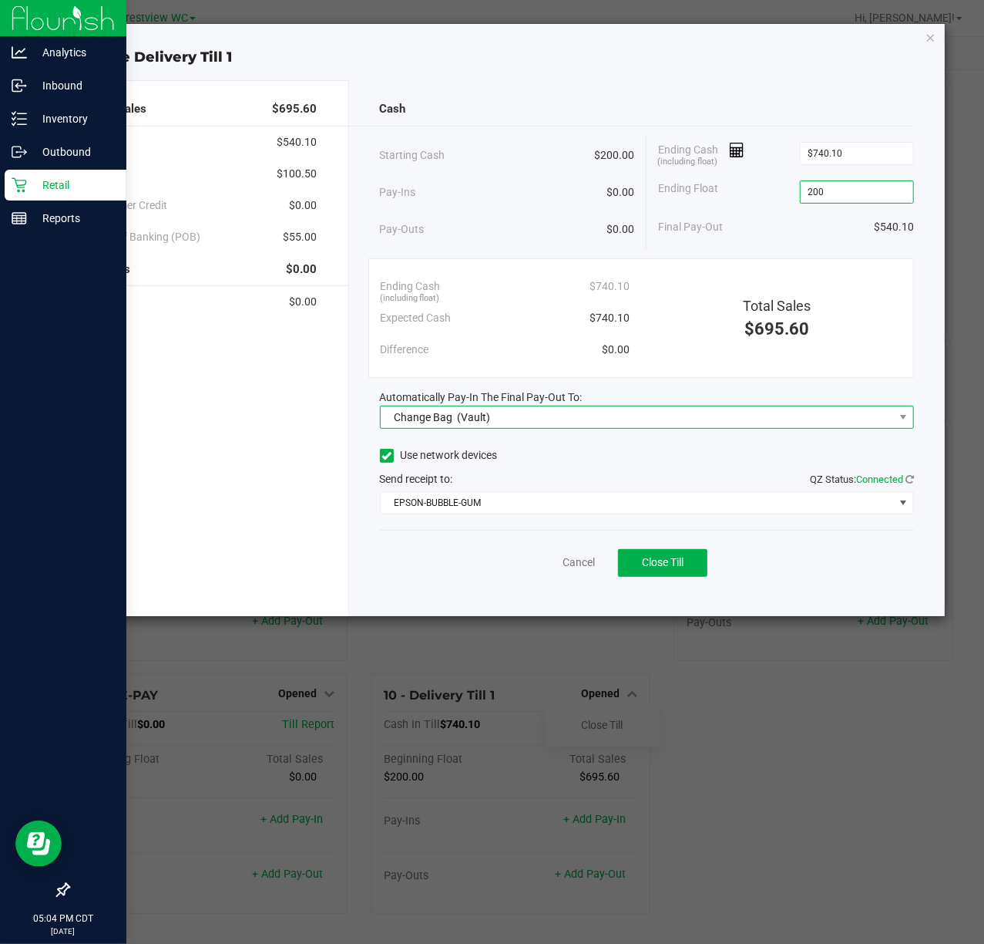
type input "$200.00"
click at [577, 420] on span "Change Bag (Vault)" at bounding box center [638, 417] width 514 height 22
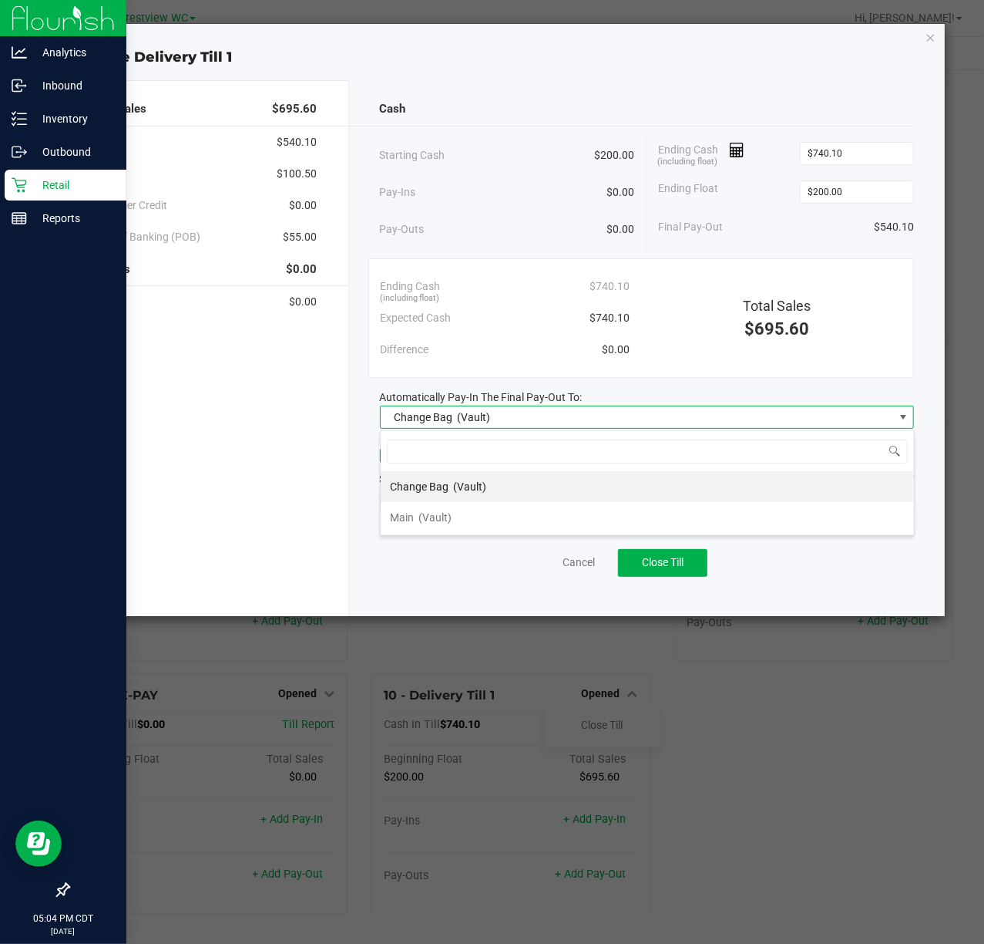
scroll to position [23, 534]
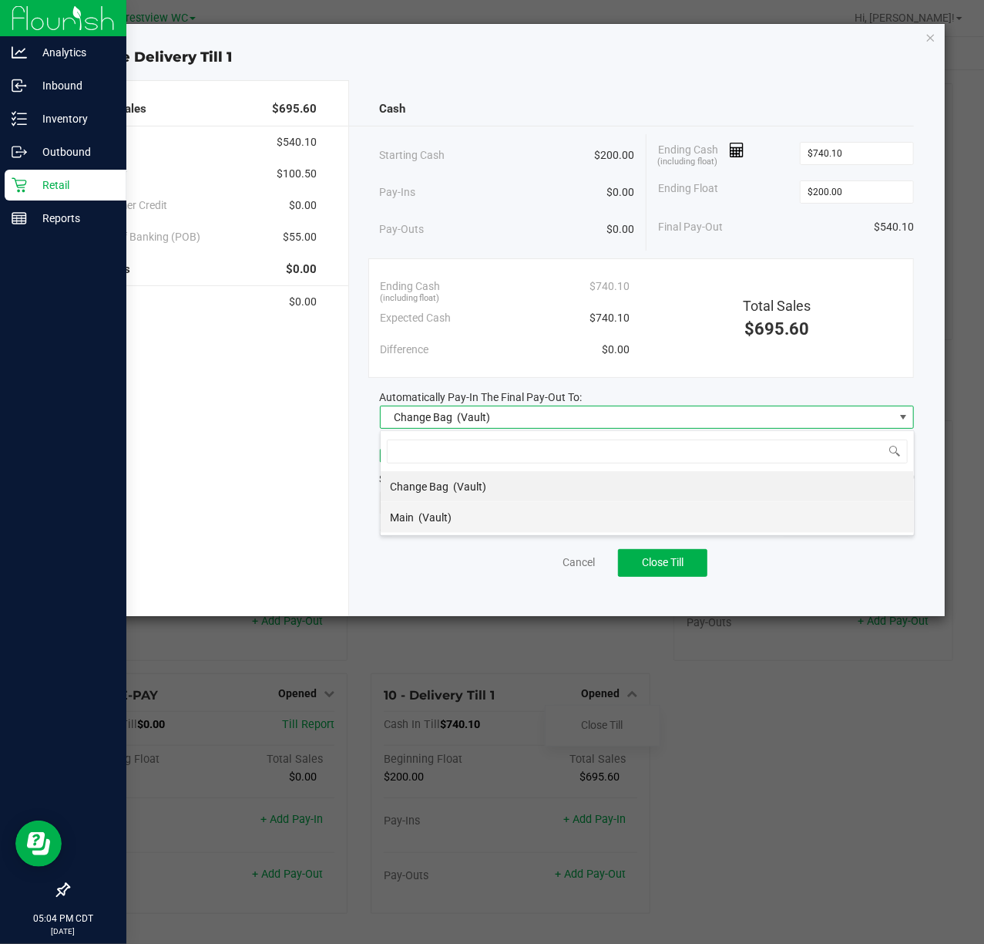
click at [513, 512] on li "Main (Vault)" at bounding box center [647, 517] width 533 height 31
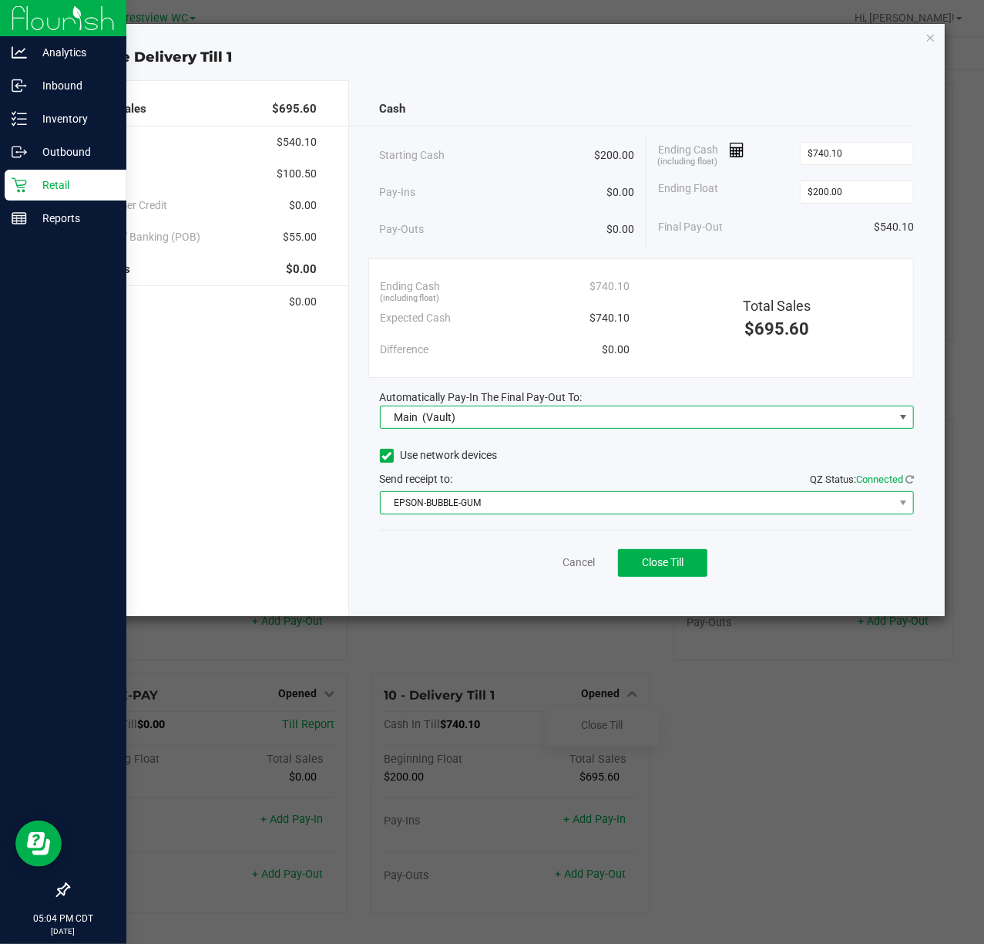
click at [535, 493] on span "EPSON-BUBBLE-GUM" at bounding box center [638, 503] width 514 height 22
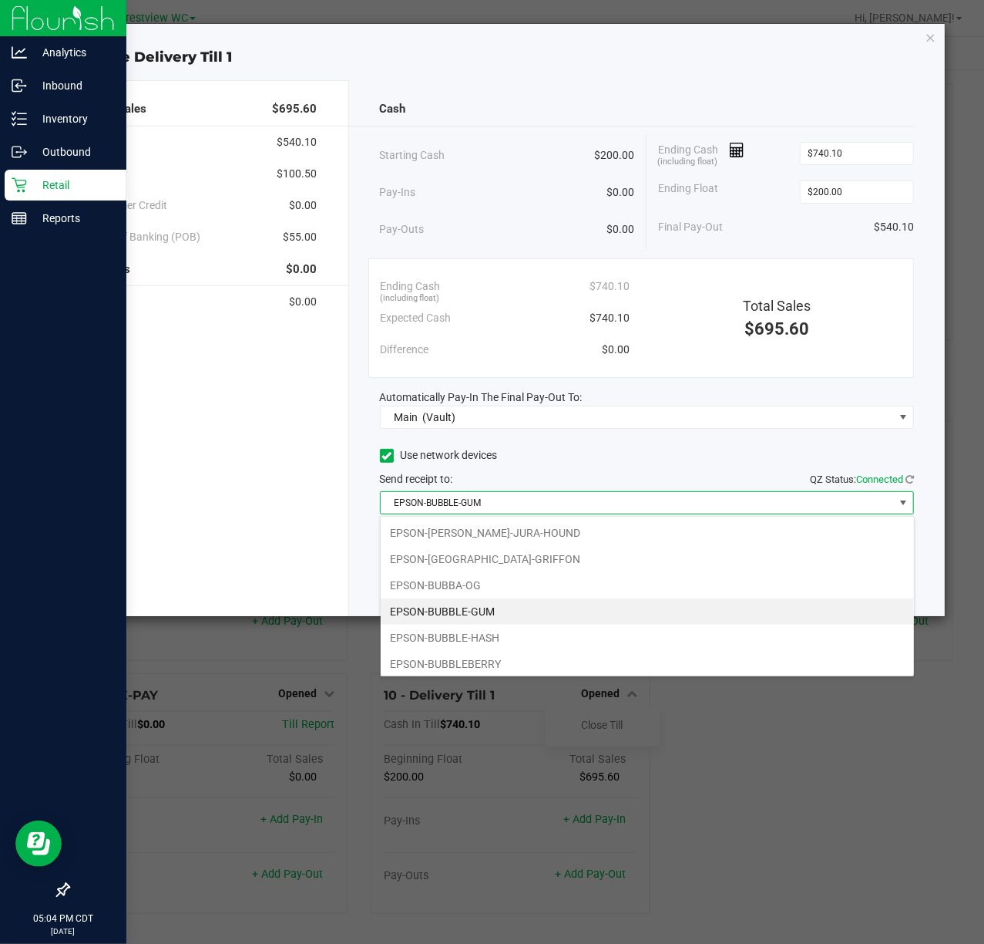
click at [612, 435] on div "Cash Starting Cash $200.00 Pay-Ins $0.00 Pay-Outs $0.00 Ending Cash (including …" at bounding box center [647, 348] width 597 height 536
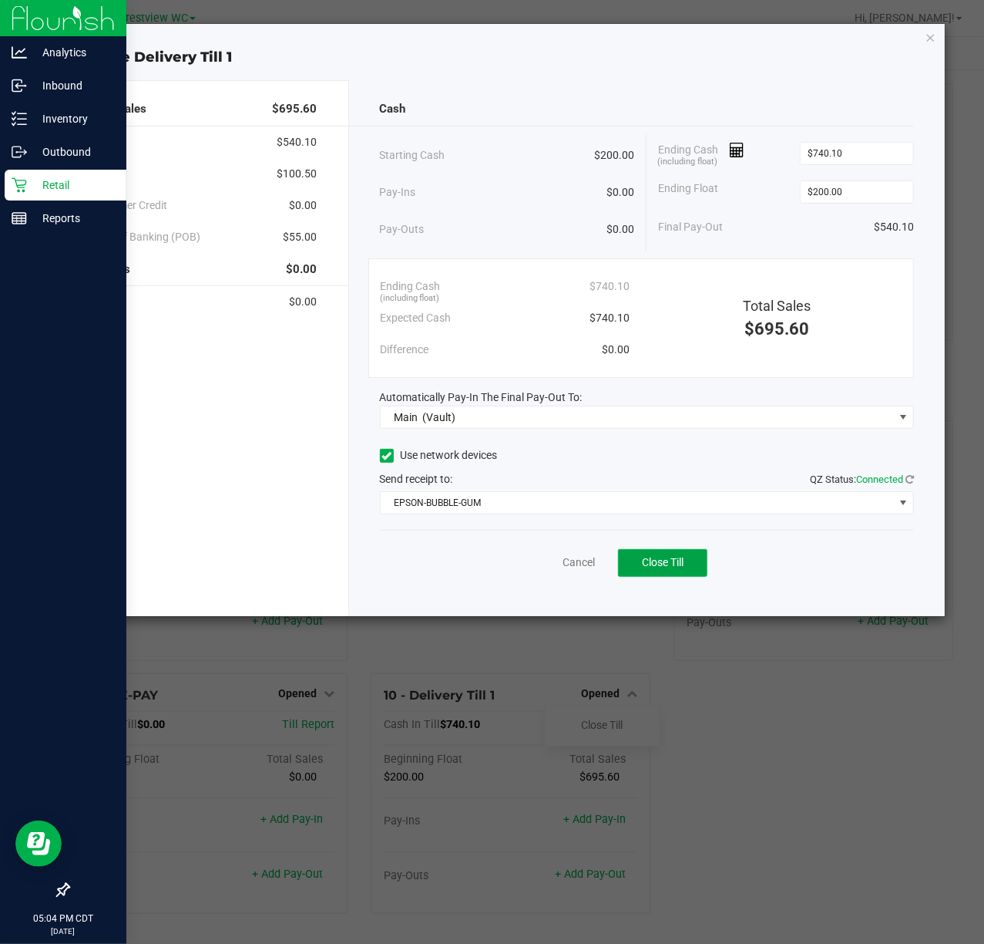
click at [692, 558] on button "Close Till" at bounding box center [662, 563] width 89 height 28
click at [522, 563] on div "Dismiss Reprint Closing Receipt" at bounding box center [647, 559] width 535 height 59
click at [528, 563] on link "Dismiss" at bounding box center [545, 562] width 37 height 16
